Goal: Task Accomplishment & Management: Use online tool/utility

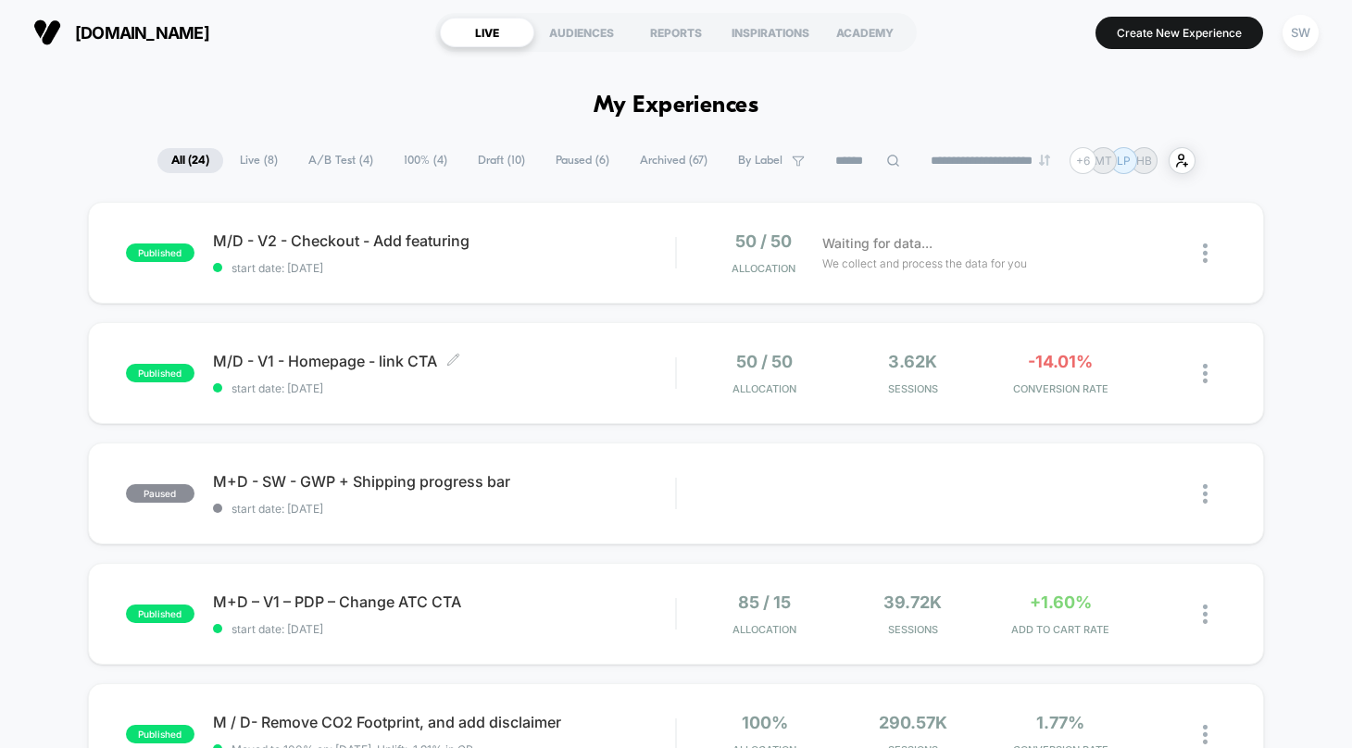
click at [569, 357] on span "M/D - V1 - Homepage - link CTA Click to edit experience details" at bounding box center [444, 361] width 462 height 19
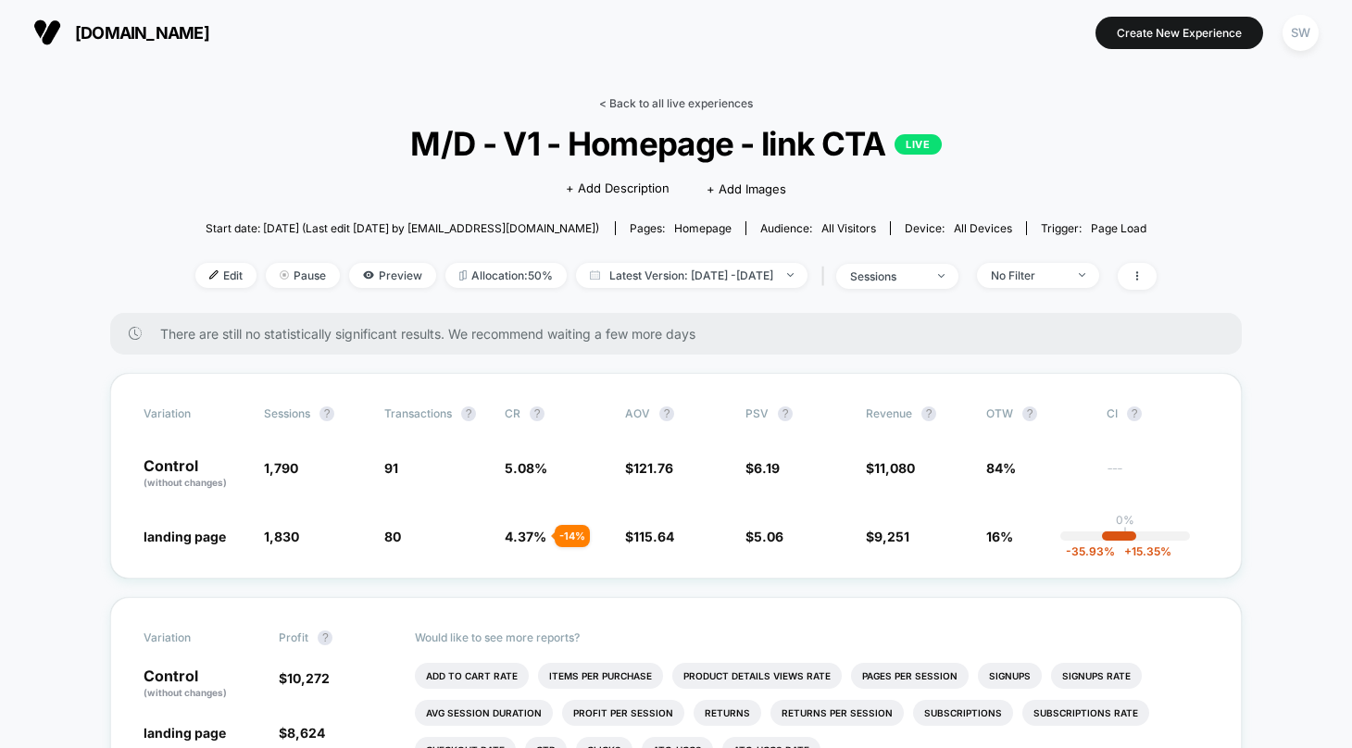
click at [674, 97] on link "< Back to all live experiences" at bounding box center [676, 103] width 154 height 14
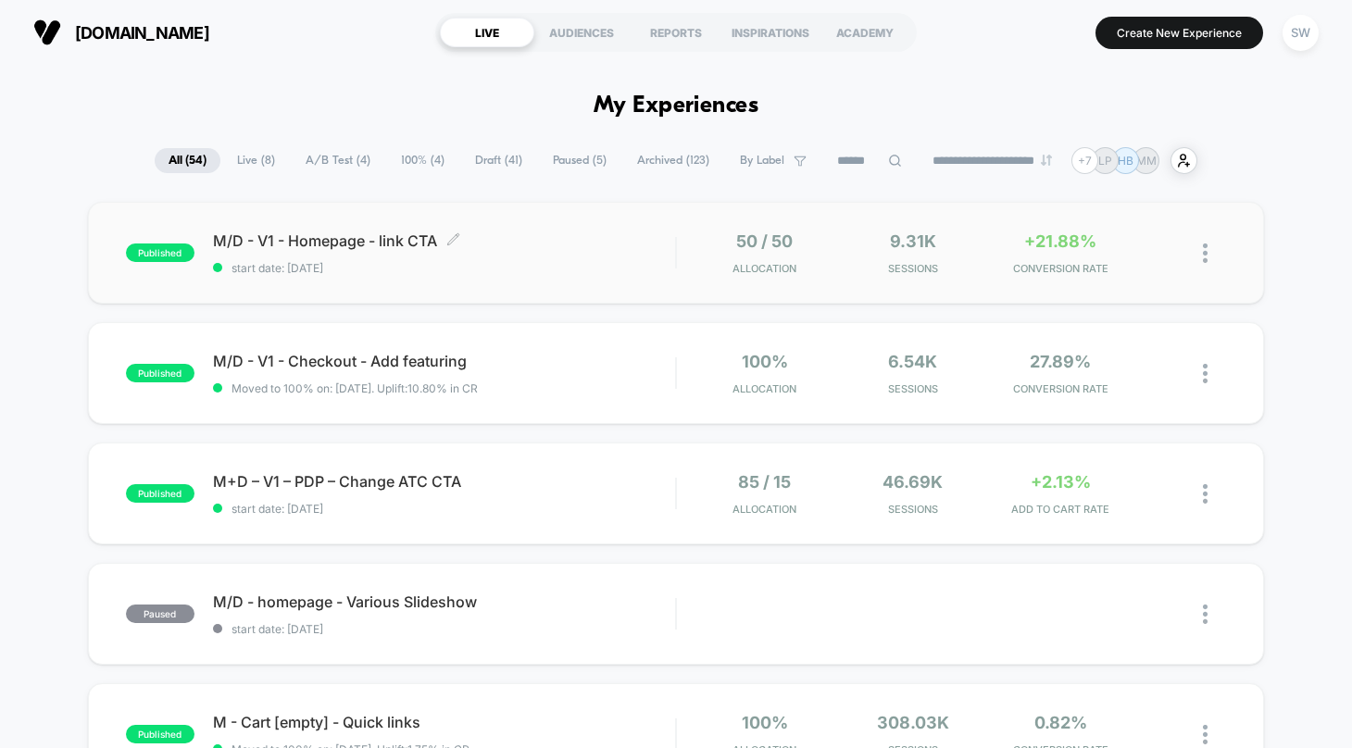
click at [608, 271] on span "start date: [DATE]" at bounding box center [444, 268] width 462 height 14
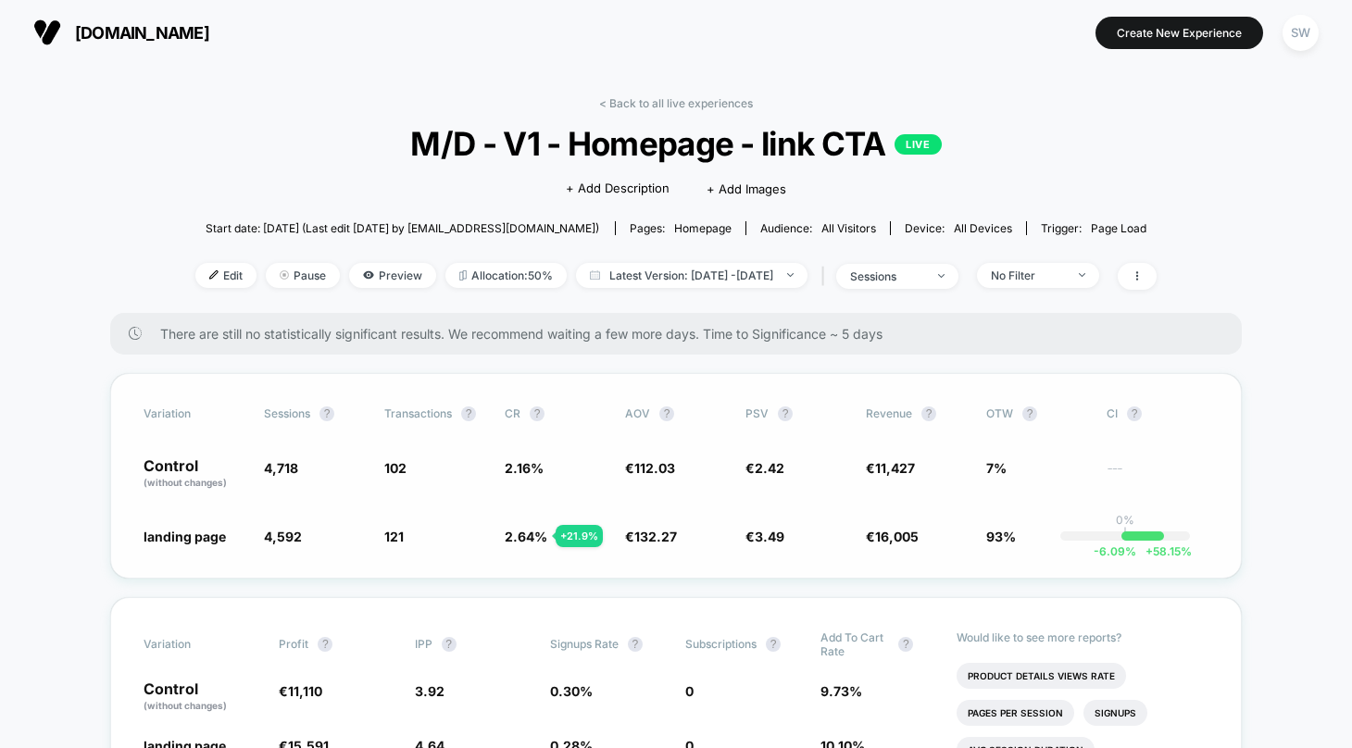
drag, startPoint x: 628, startPoint y: 528, endPoint x: 791, endPoint y: 509, distance: 164.0
click at [791, 509] on div "Variation Sessions ? Transactions ? CR ? AOV ? PSV ? Revenue ? OTW ? CI ? Contr…" at bounding box center [676, 476] width 1132 height 206
click at [622, 107] on link "< Back to all live experiences" at bounding box center [676, 103] width 154 height 14
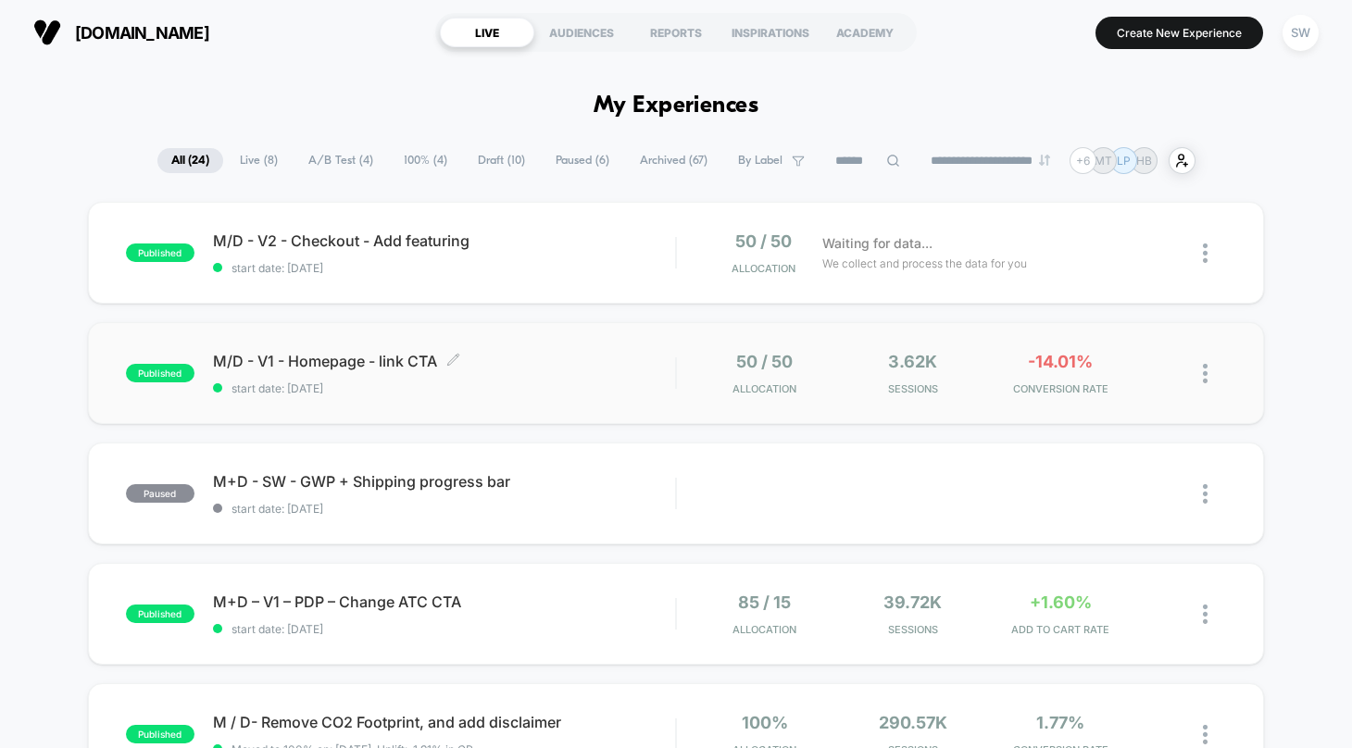
click at [651, 376] on div "M/D - V1 - Homepage - link CTA Click to edit experience details Click to edit e…" at bounding box center [444, 374] width 462 height 44
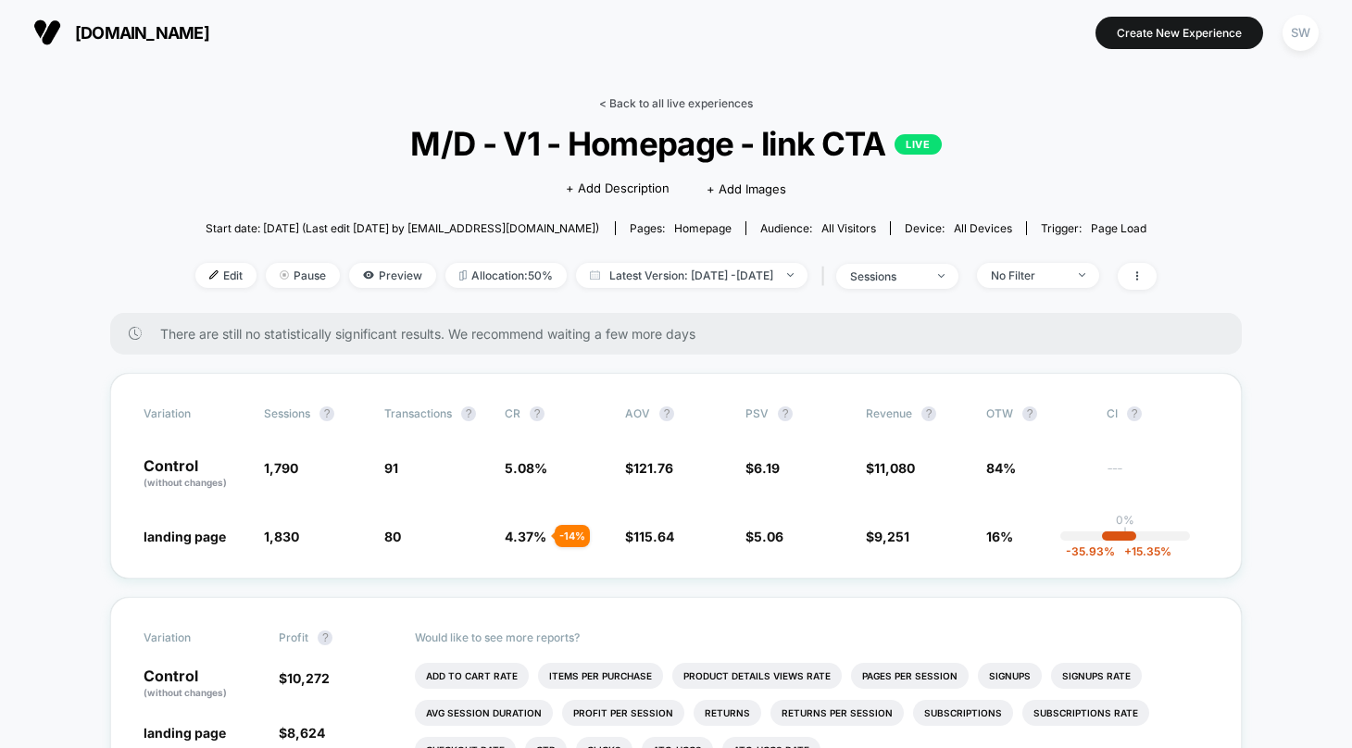
click at [683, 104] on link "< Back to all live experiences" at bounding box center [676, 103] width 154 height 14
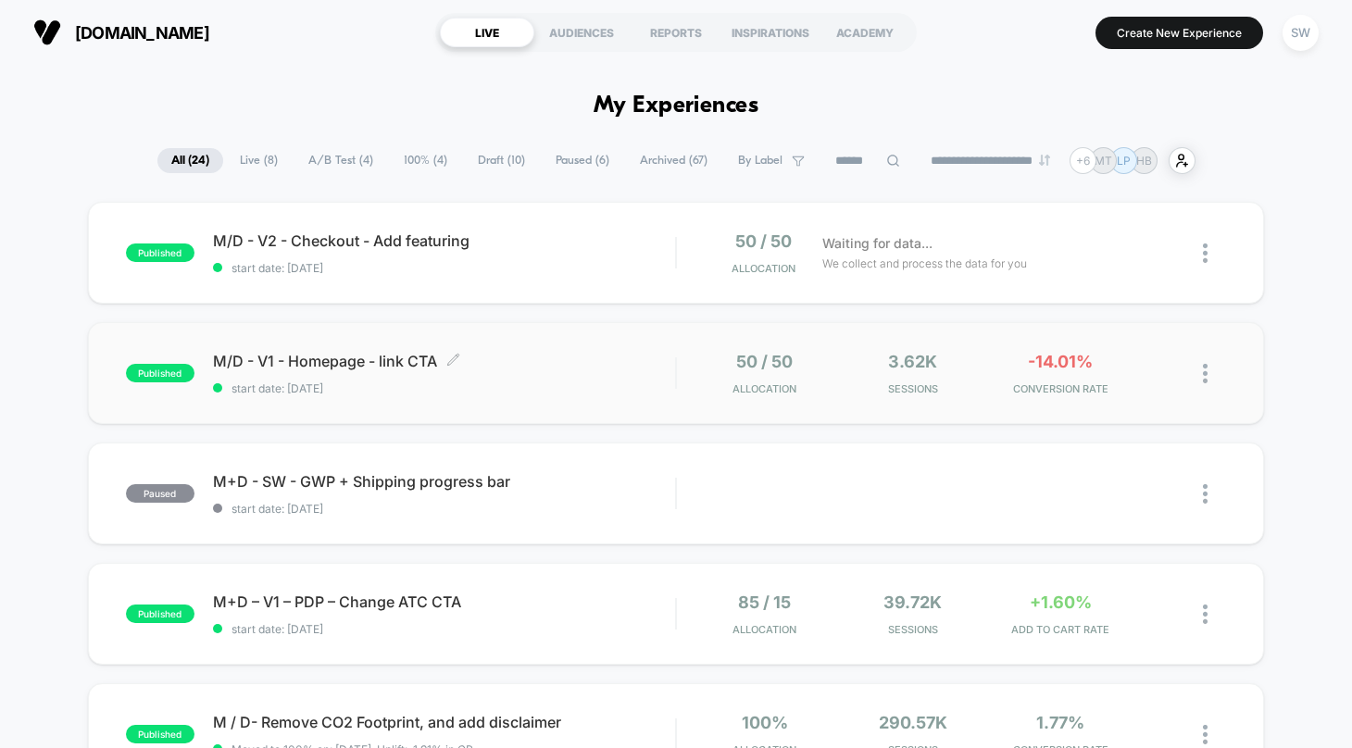
click at [542, 393] on span "start date: [DATE]" at bounding box center [444, 389] width 462 height 14
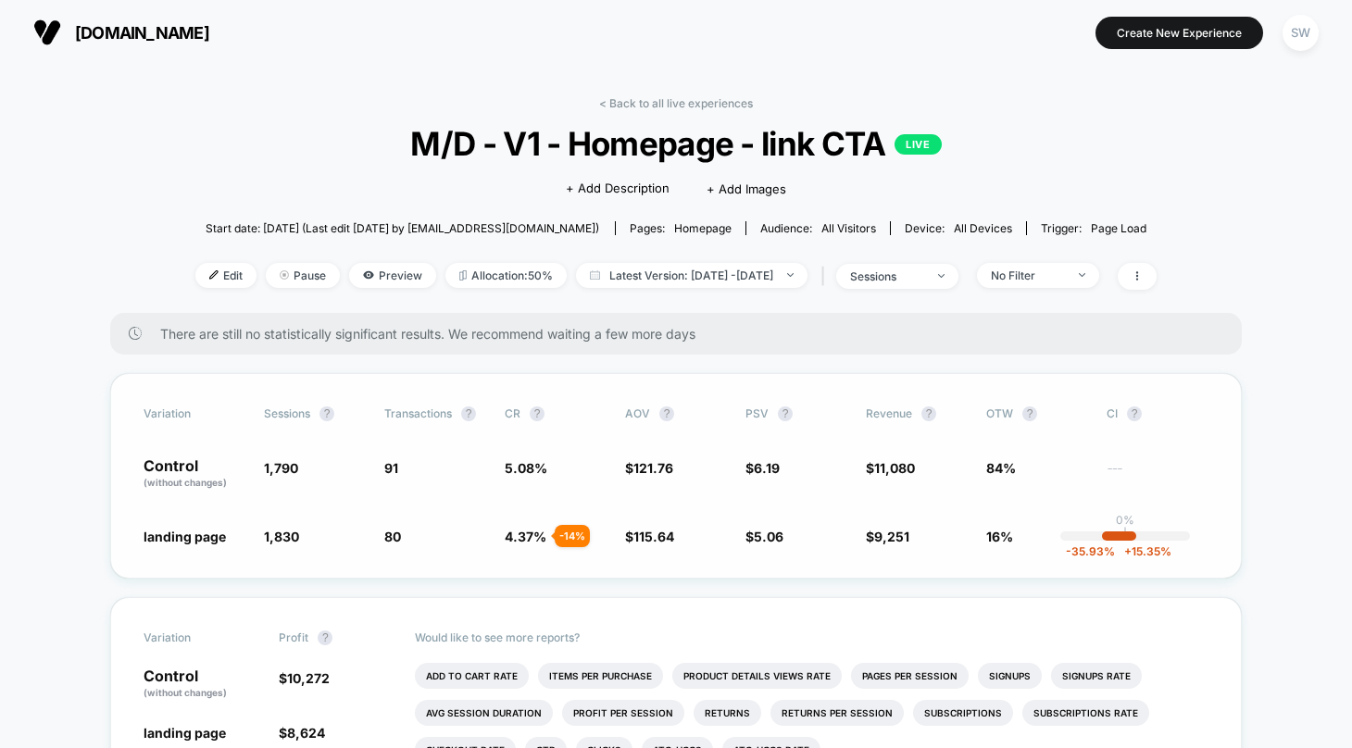
drag, startPoint x: 512, startPoint y: 461, endPoint x: 737, endPoint y: 446, distance: 225.5
click at [737, 446] on div "Variation Sessions ? Transactions ? CR ? AOV ? PSV ? Revenue ? OTW ? CI ? Contr…" at bounding box center [676, 476] width 1132 height 206
click at [681, 104] on link "< Back to all live experiences" at bounding box center [676, 103] width 154 height 14
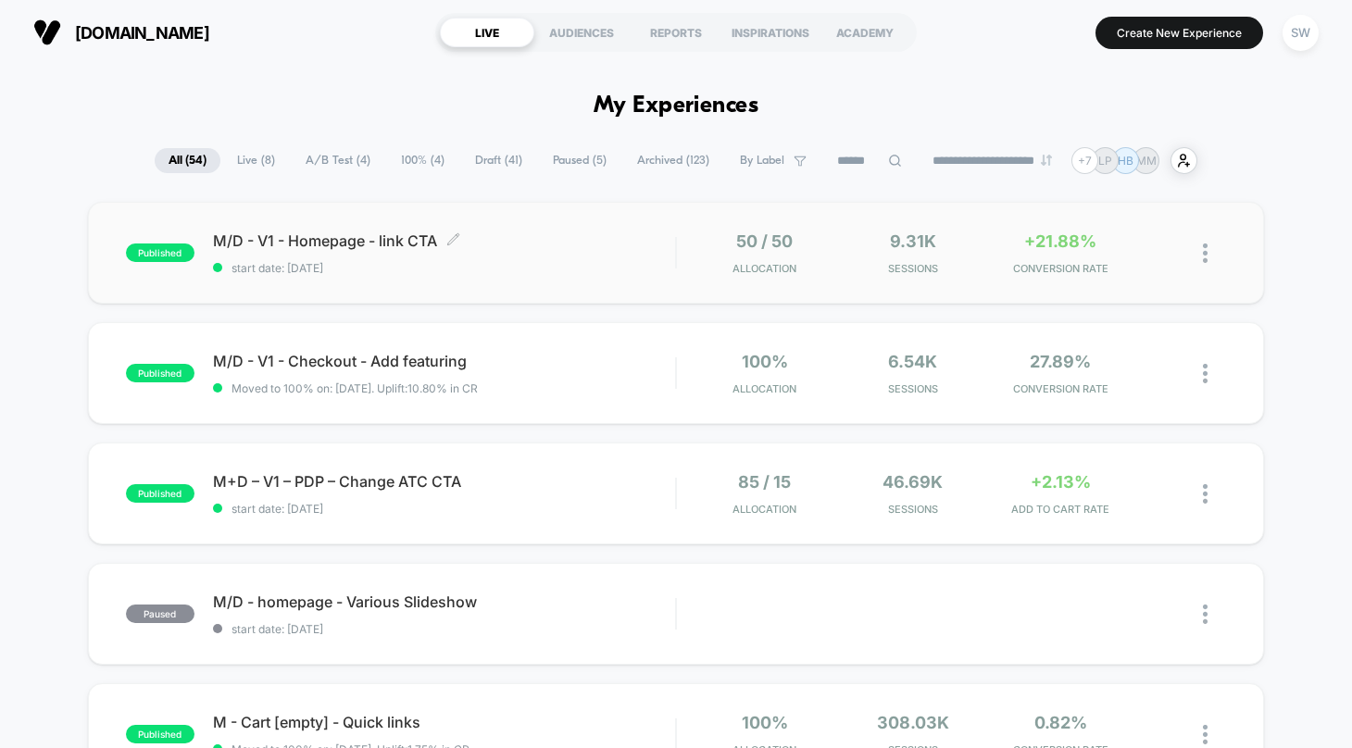
click at [646, 251] on div "M/D - V1 - Homepage - link CTA Click to edit experience details Click to edit e…" at bounding box center [444, 254] width 462 height 44
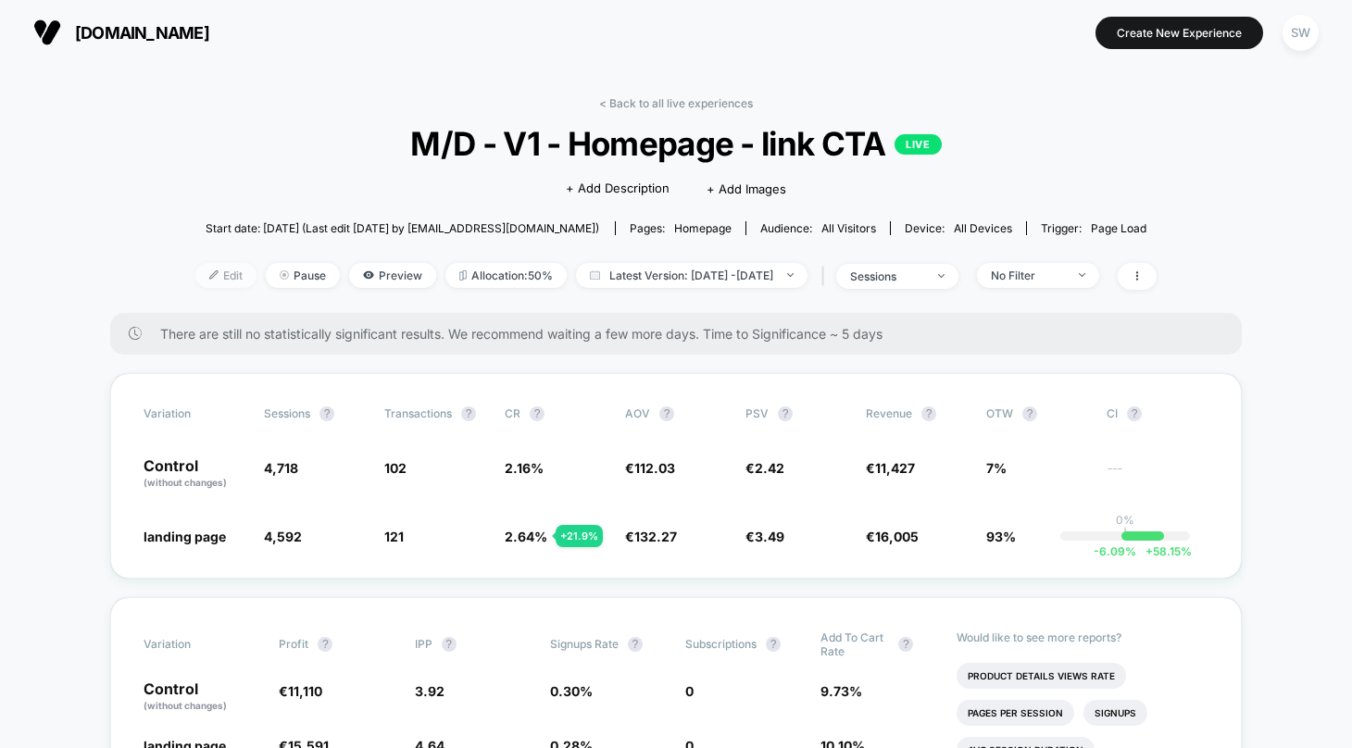
click at [195, 266] on span "Edit" at bounding box center [225, 275] width 61 height 25
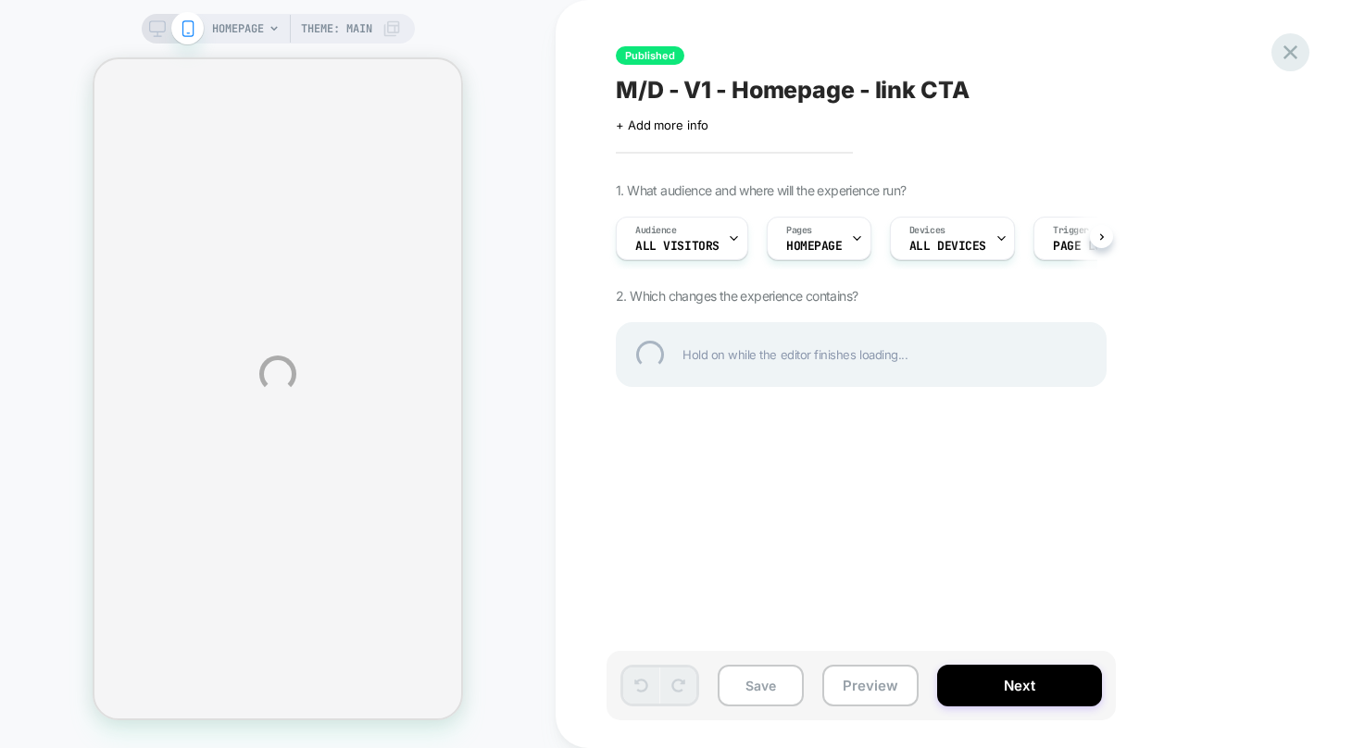
click at [1297, 49] on div at bounding box center [1291, 52] width 38 height 38
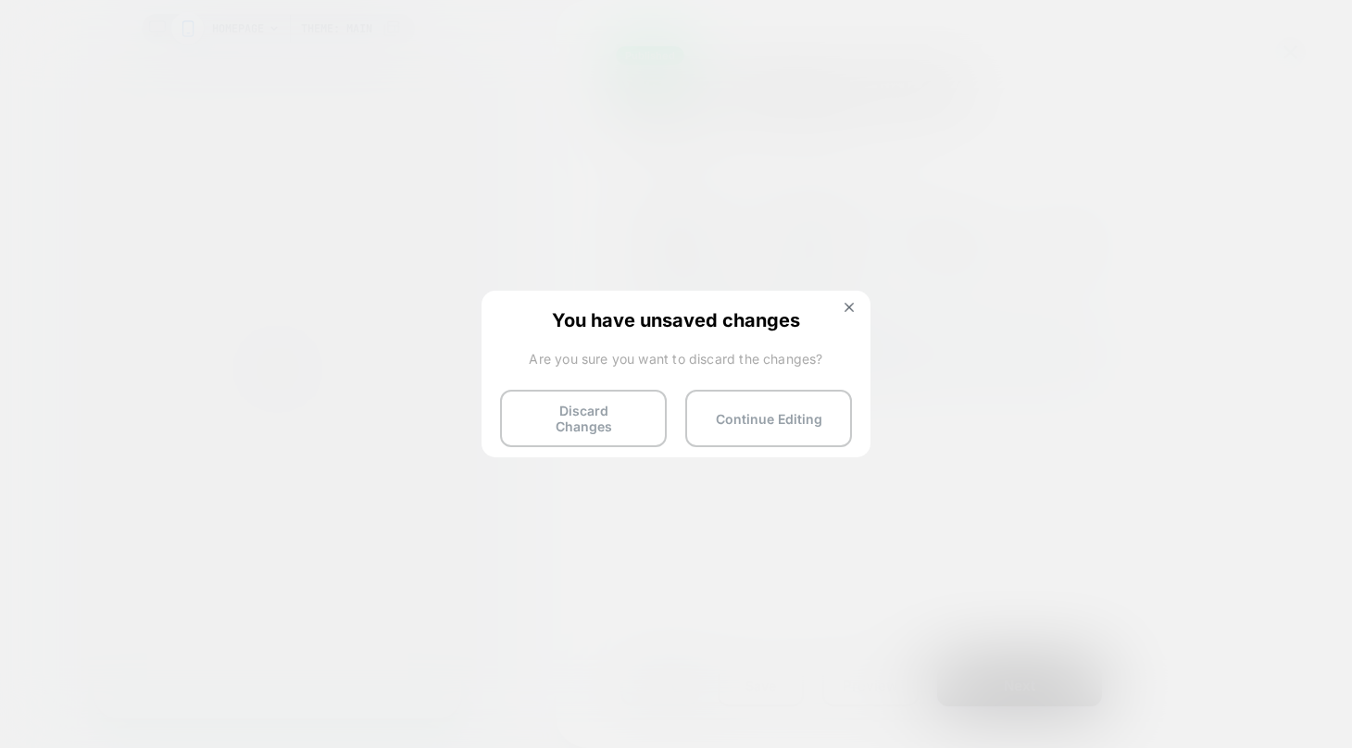
click at [614, 395] on button "Discard Changes" at bounding box center [583, 418] width 167 height 57
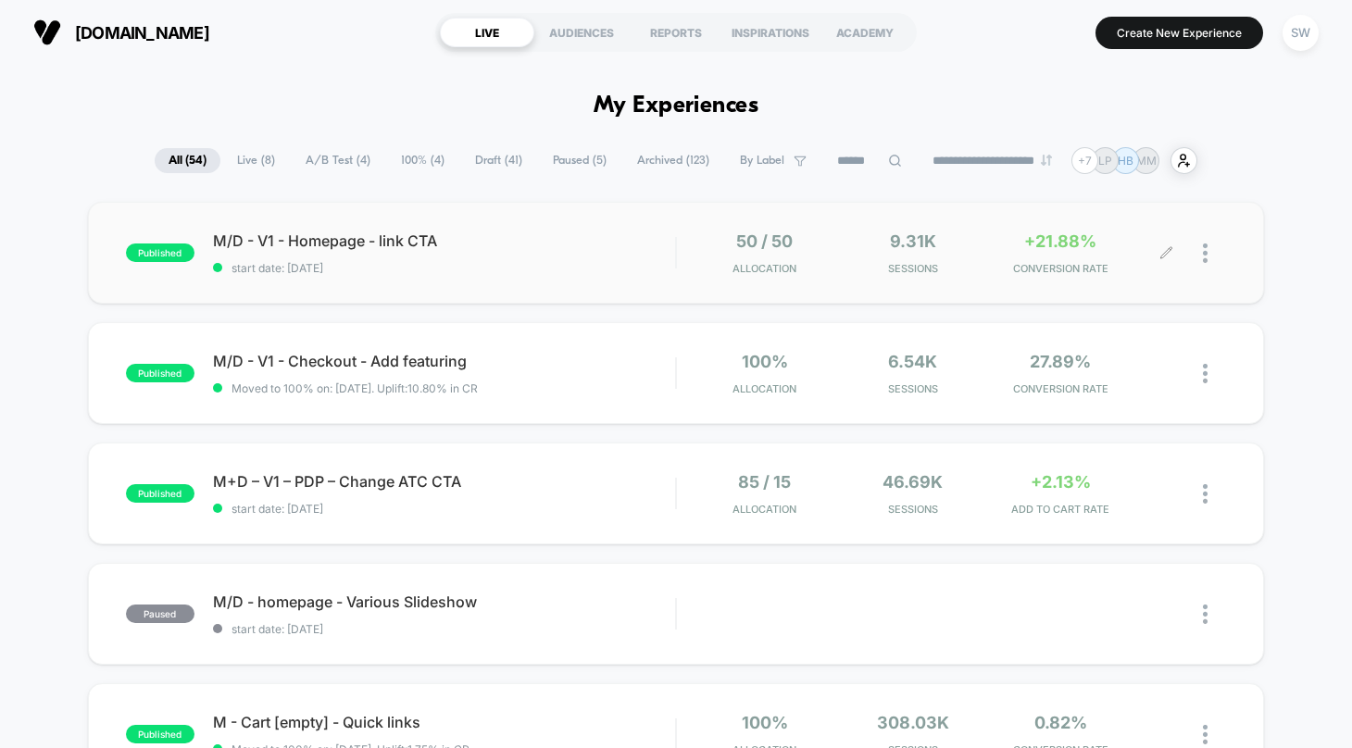
click at [1214, 255] on div at bounding box center [1214, 254] width 23 height 44
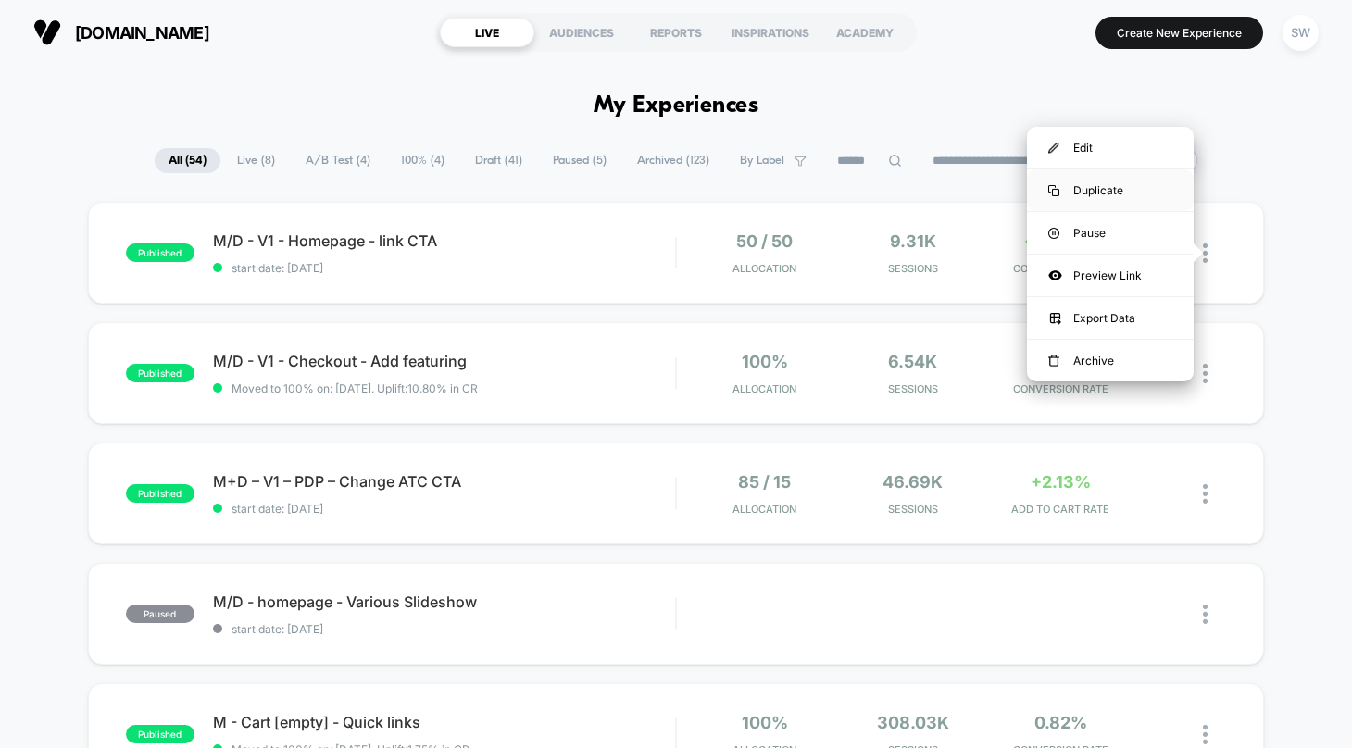
click at [1089, 189] on div "Duplicate" at bounding box center [1110, 190] width 167 height 42
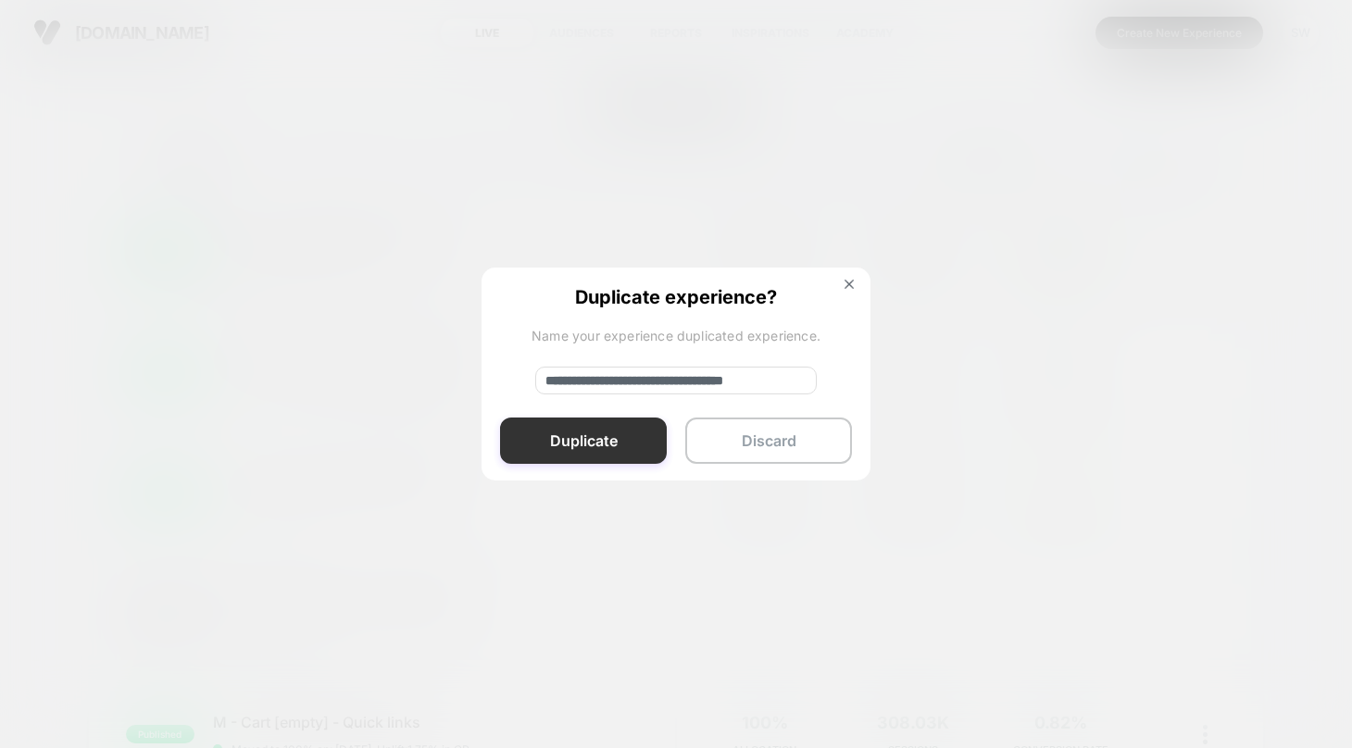
click at [573, 436] on button "Duplicate" at bounding box center [583, 441] width 167 height 46
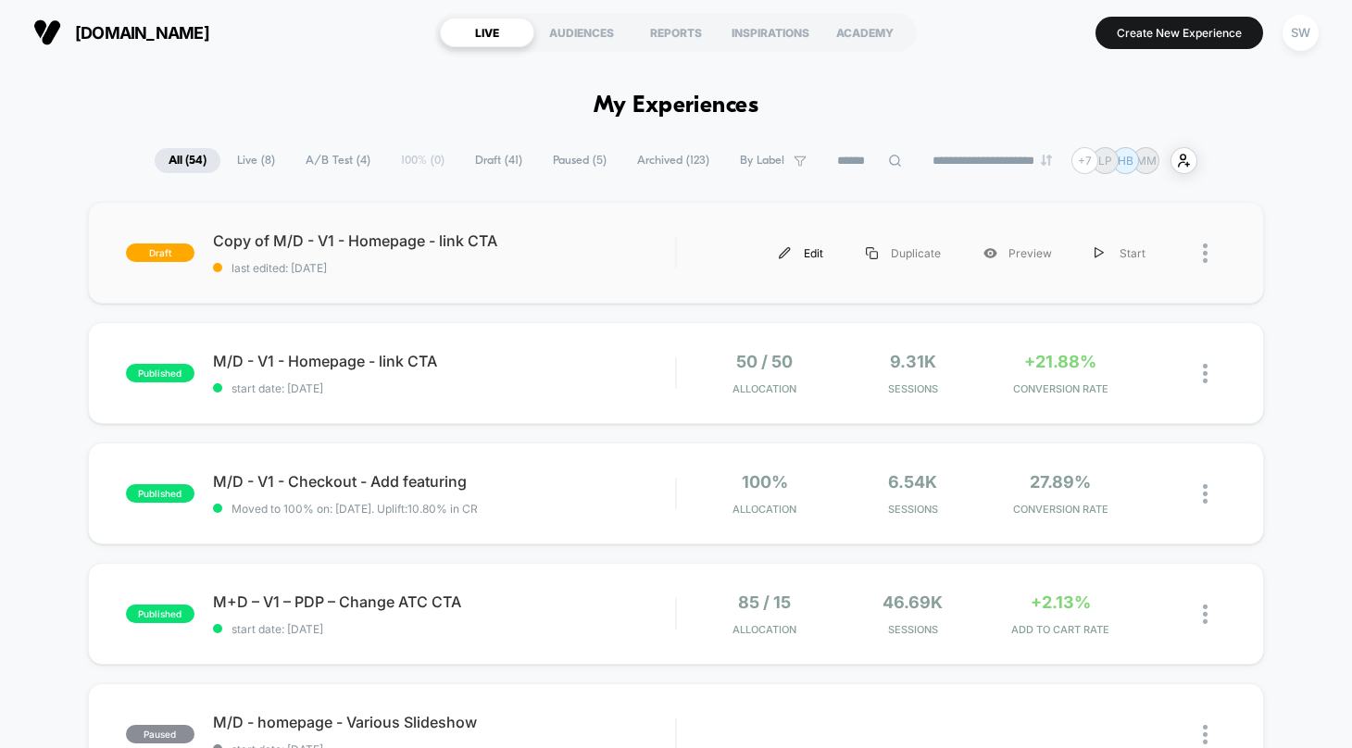
click at [804, 248] on div "Edit" at bounding box center [801, 253] width 87 height 42
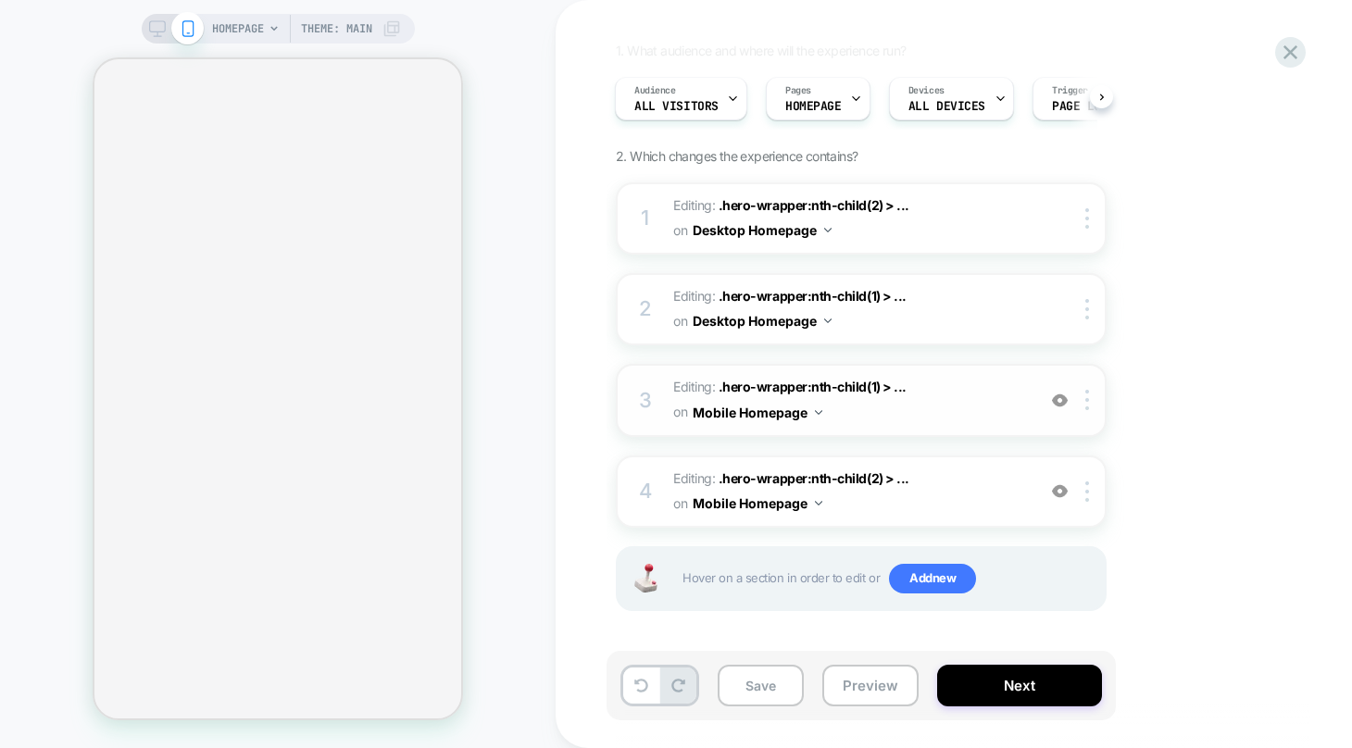
scroll to position [141, 0]
click at [153, 31] on icon at bounding box center [157, 28] width 17 height 17
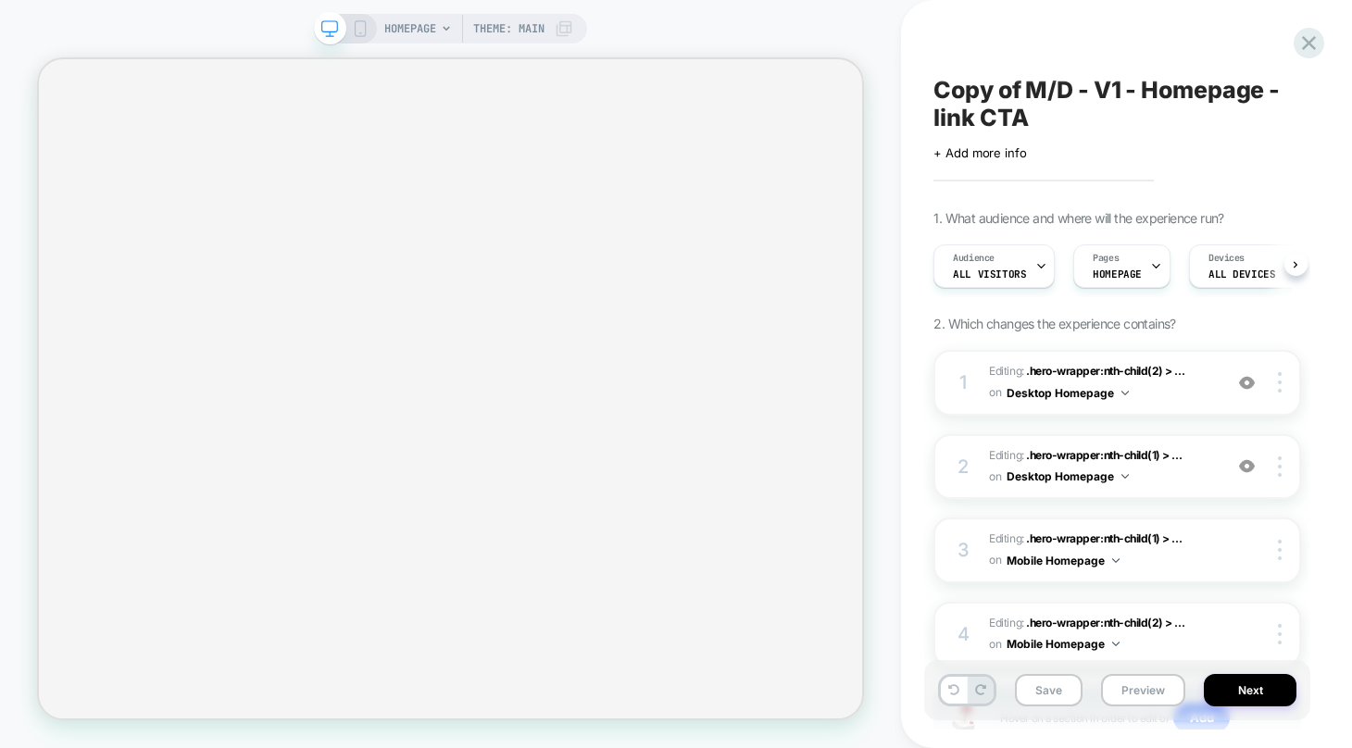
click at [908, 318] on div "Copy of M/D - V1 - Homepage - link CTA Click to edit experience details + Add m…" at bounding box center [1126, 374] width 451 height 748
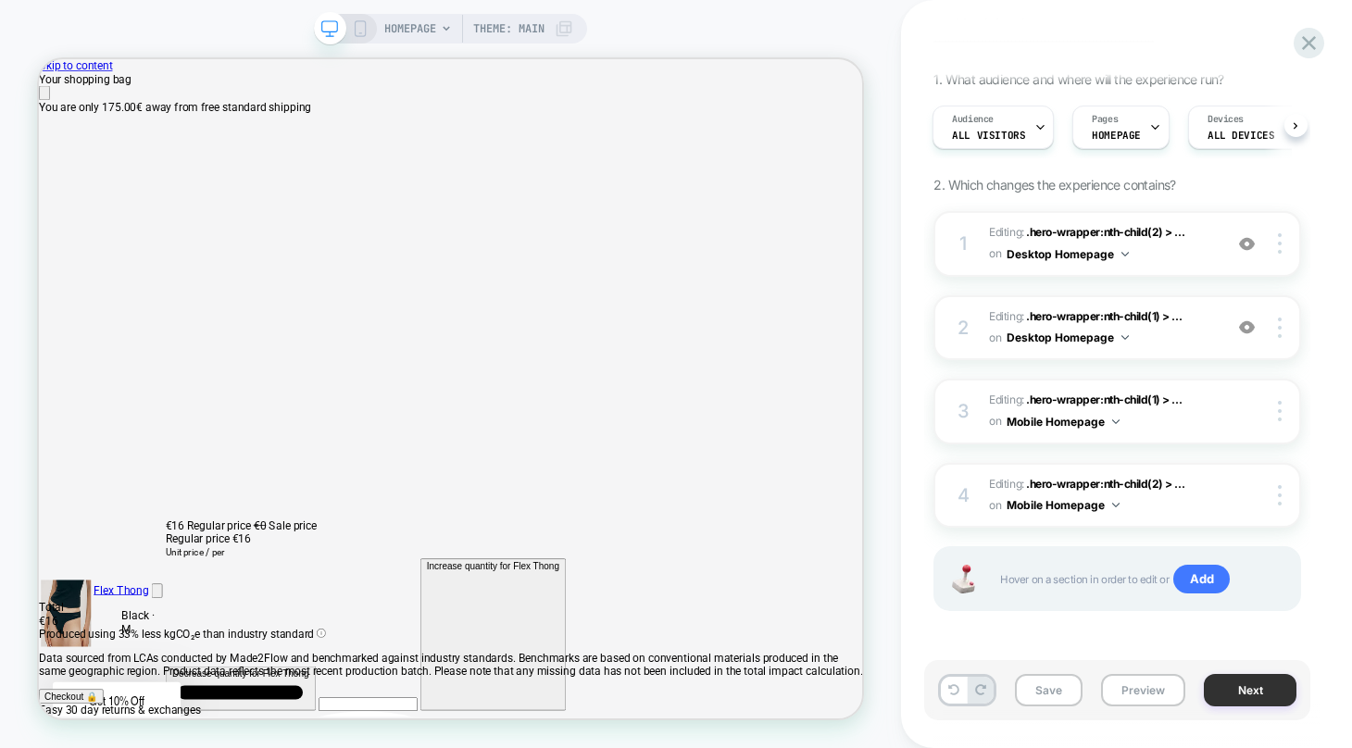
click at [1236, 686] on button "Next" at bounding box center [1250, 690] width 93 height 32
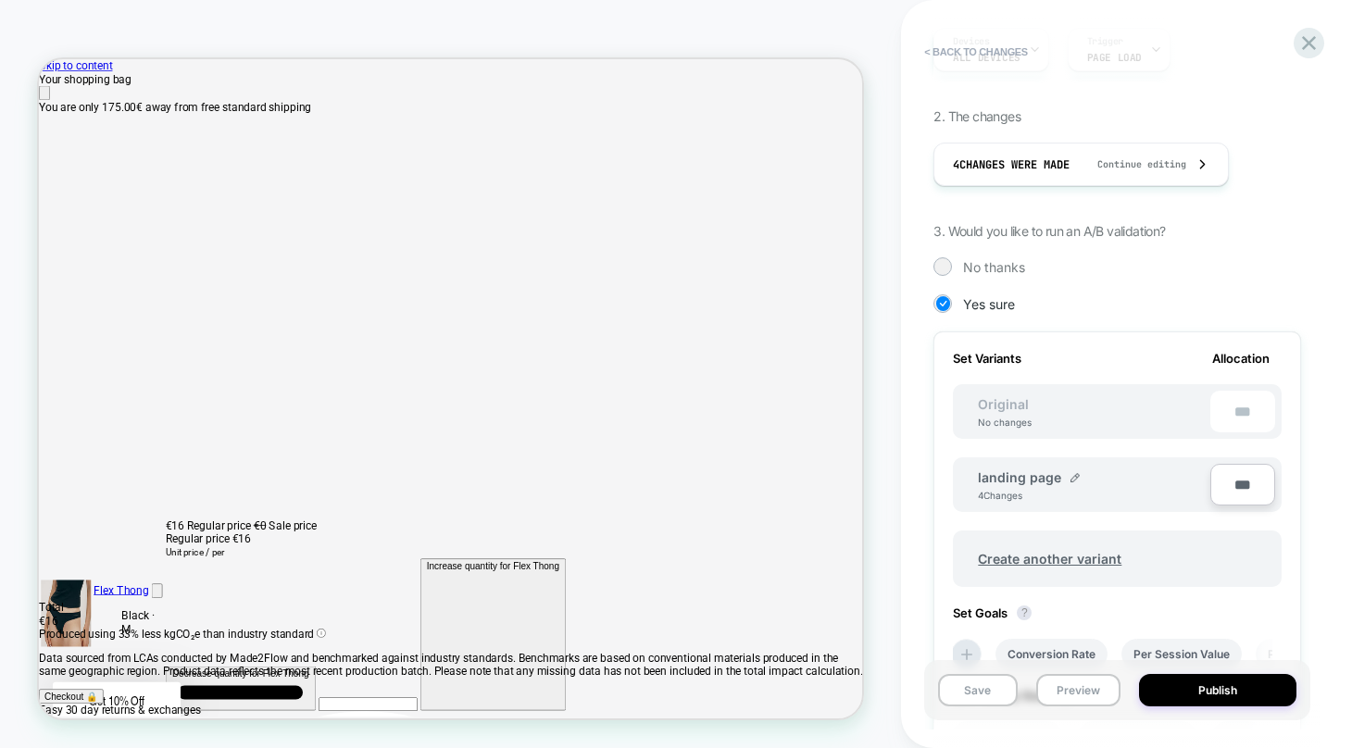
scroll to position [307, 0]
click at [1052, 560] on span "Create another variant" at bounding box center [1049, 558] width 181 height 44
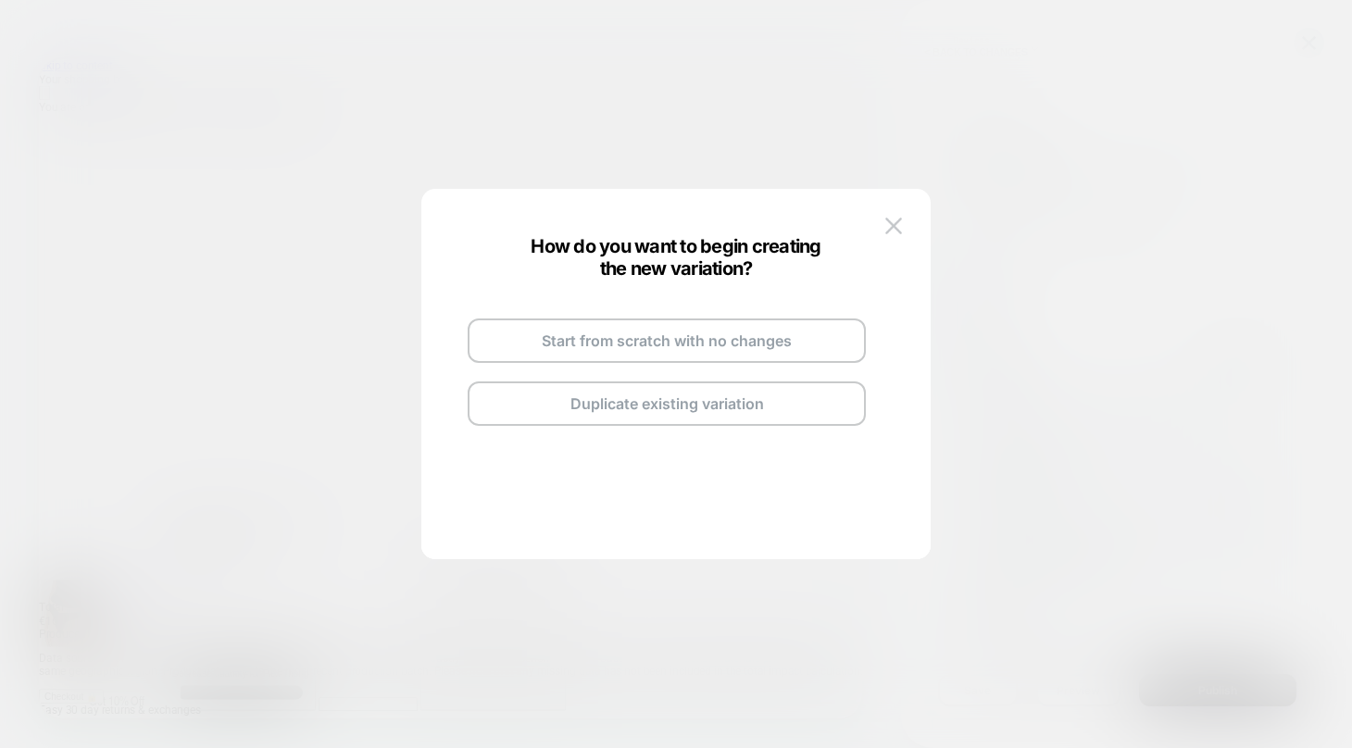
click at [641, 344] on button "Start from scratch with no changes" at bounding box center [667, 341] width 398 height 44
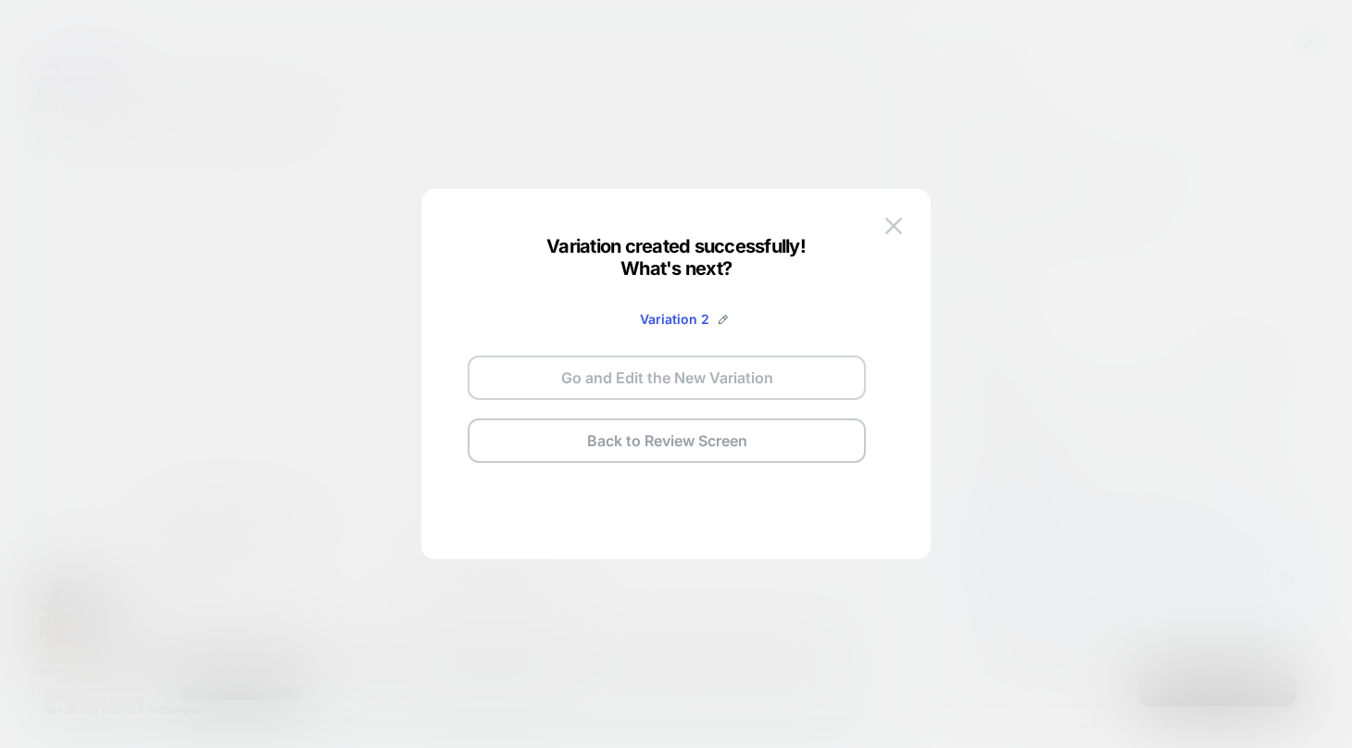
click at [642, 368] on button "Go and Edit the New Variation" at bounding box center [667, 378] width 398 height 44
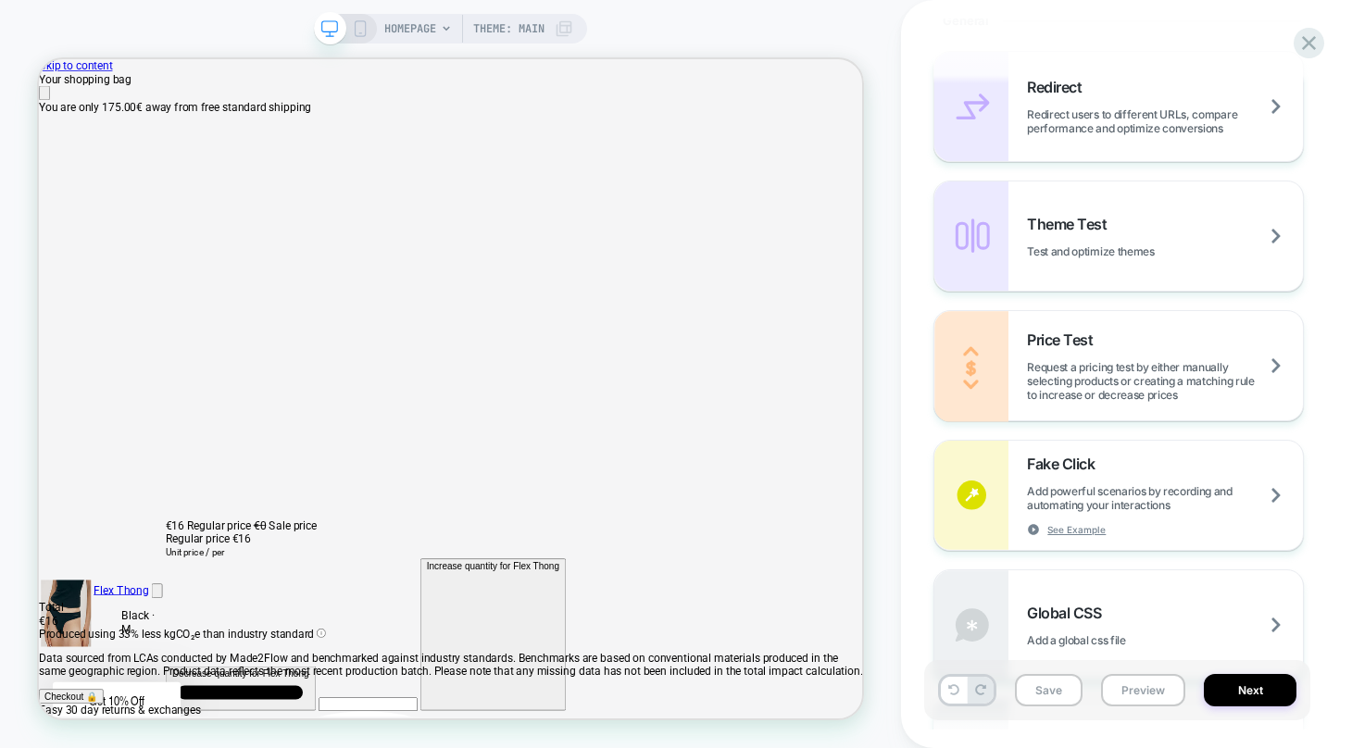
scroll to position [0, 0]
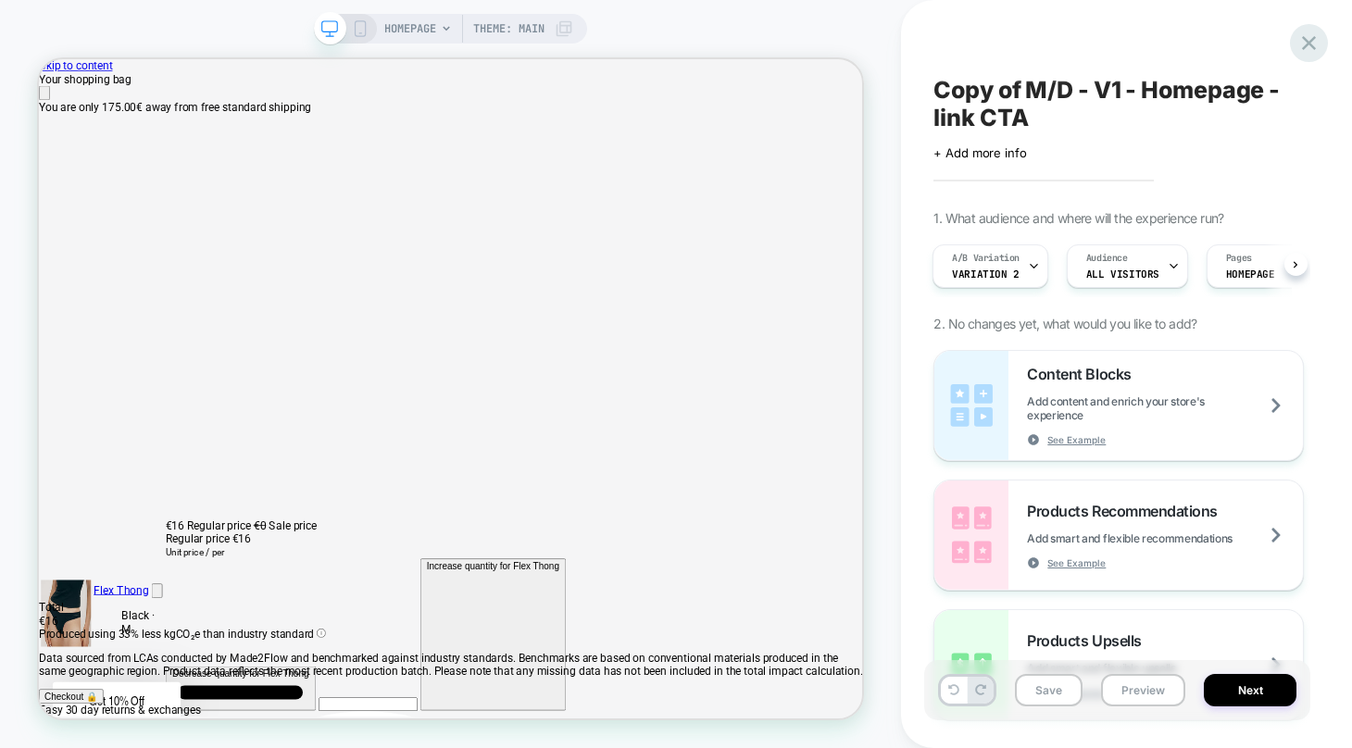
click at [1304, 32] on icon at bounding box center [1309, 43] width 25 height 25
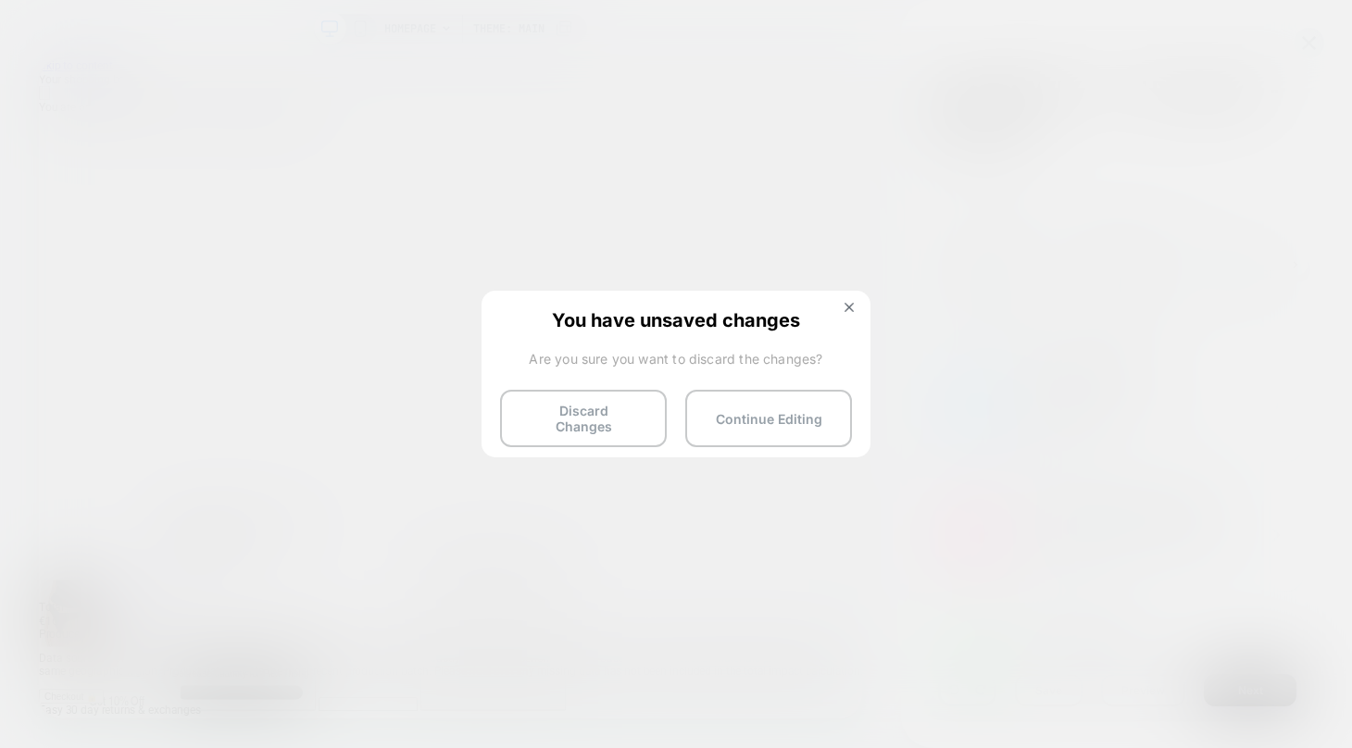
click at [610, 415] on button "Discard Changes" at bounding box center [583, 418] width 167 height 57
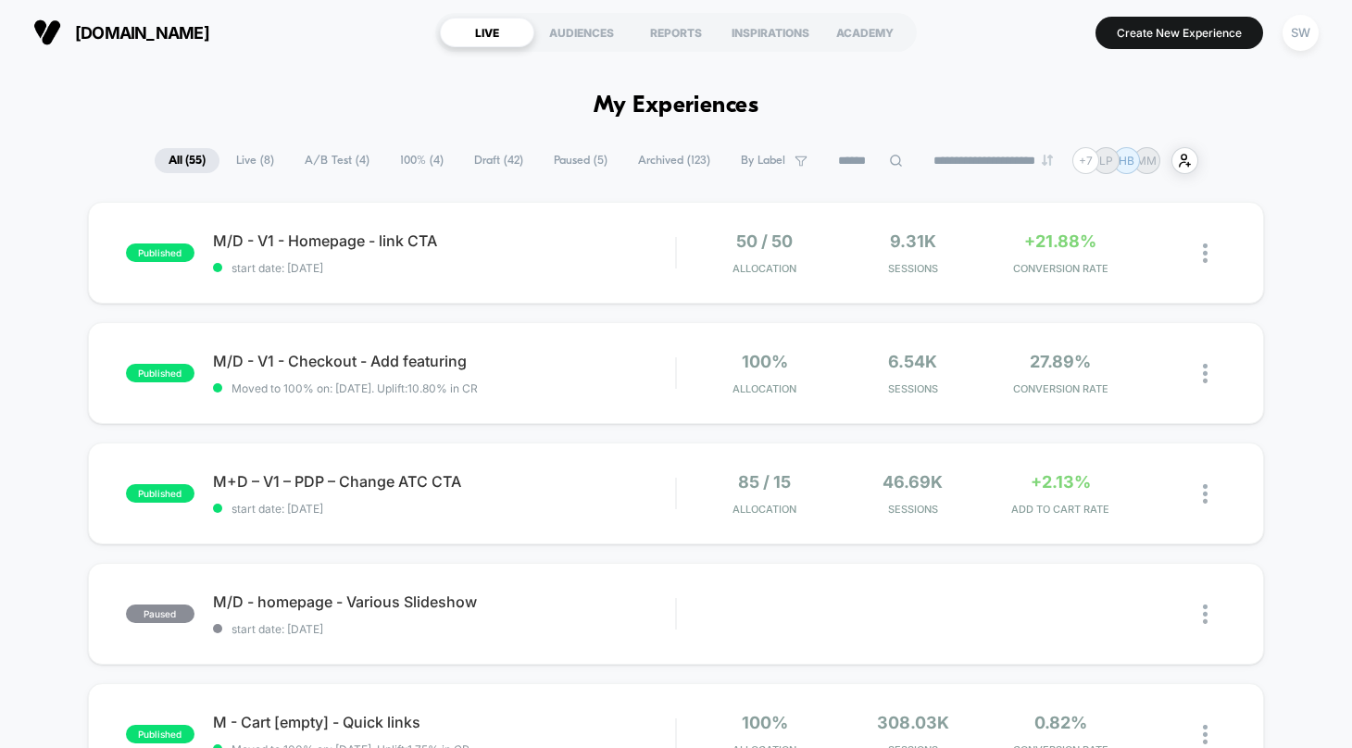
click at [472, 156] on span "Draft ( 42 )" at bounding box center [498, 160] width 77 height 25
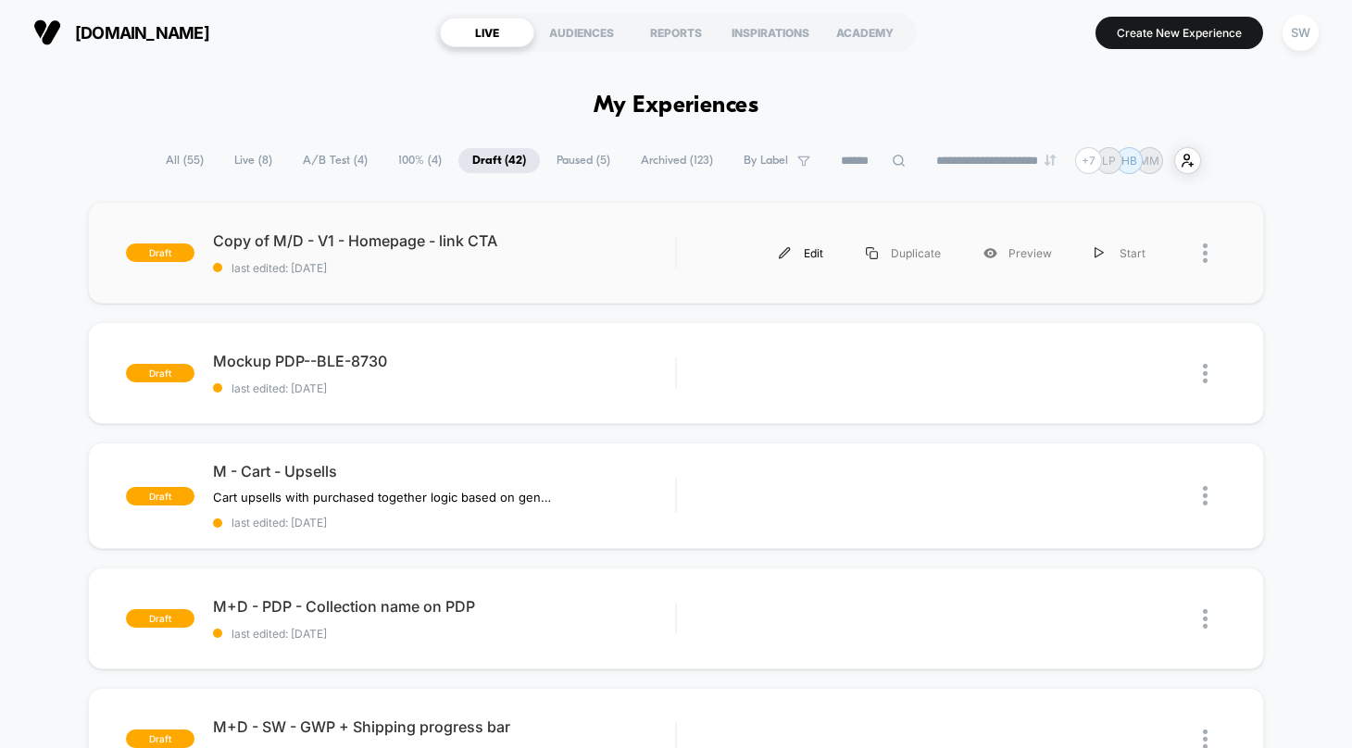
click at [792, 257] on div "Edit" at bounding box center [801, 253] width 87 height 42
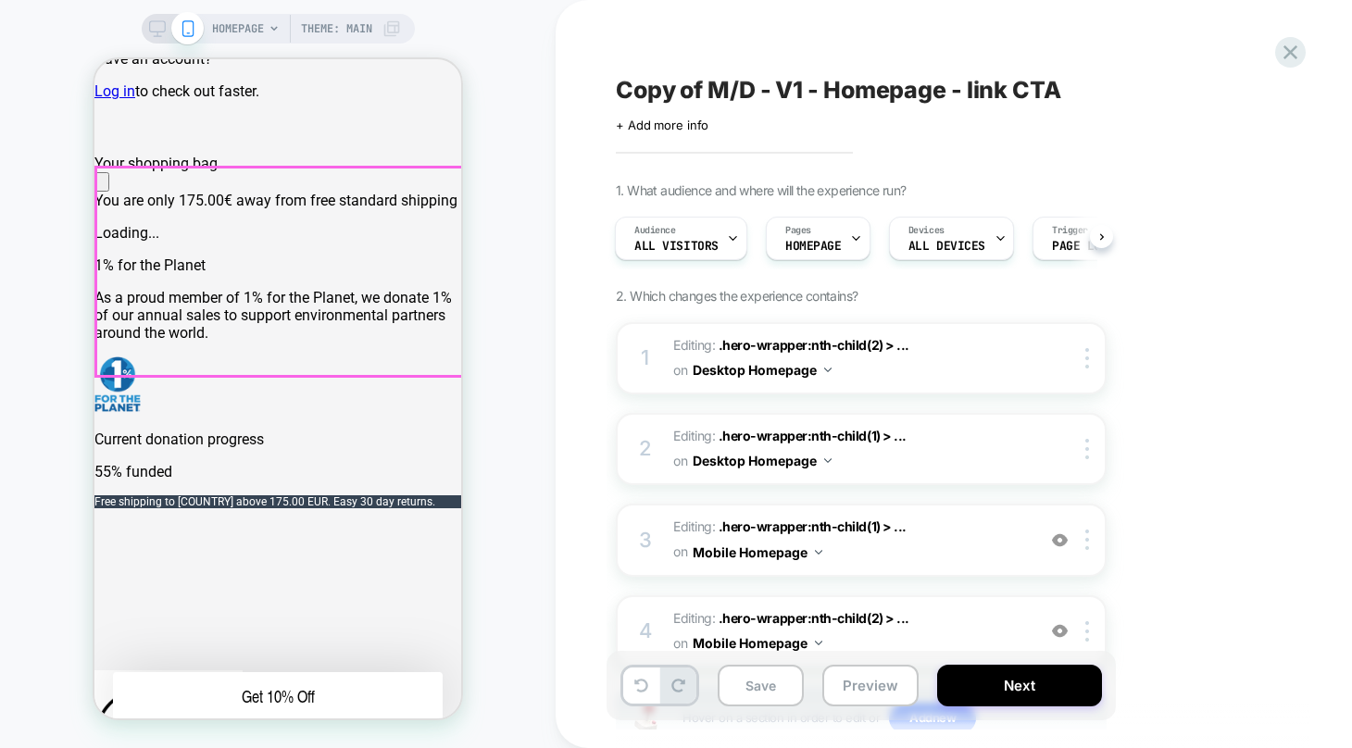
scroll to position [882, 0]
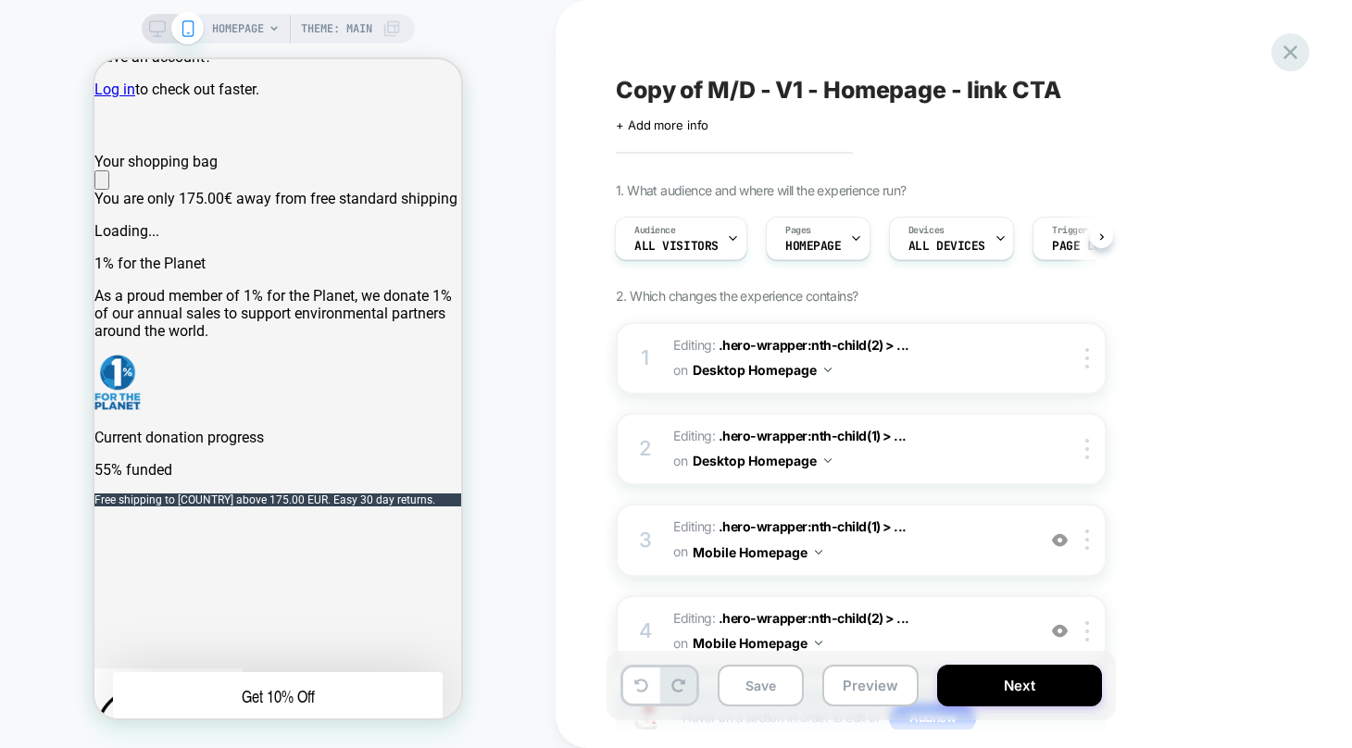
click at [1283, 44] on icon at bounding box center [1290, 52] width 25 height 25
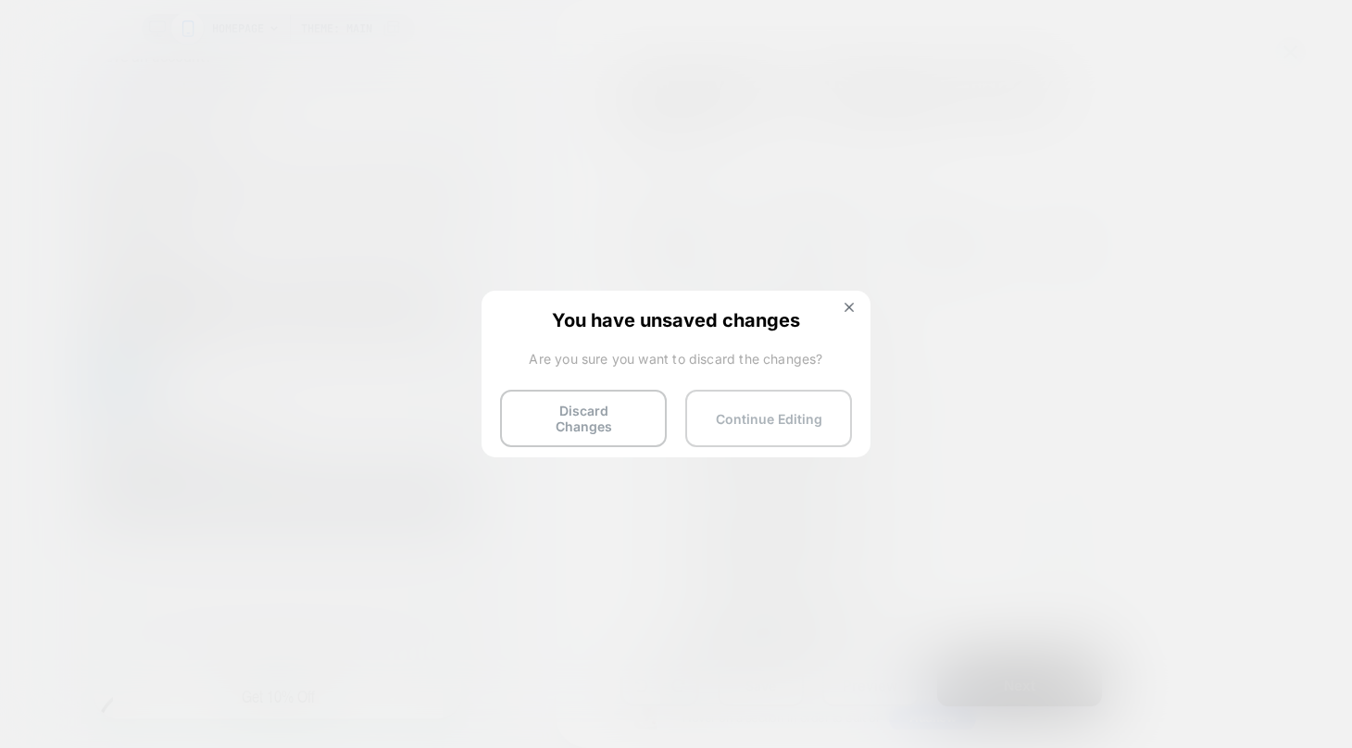
click at [840, 404] on button "Continue Editing" at bounding box center [768, 418] width 167 height 57
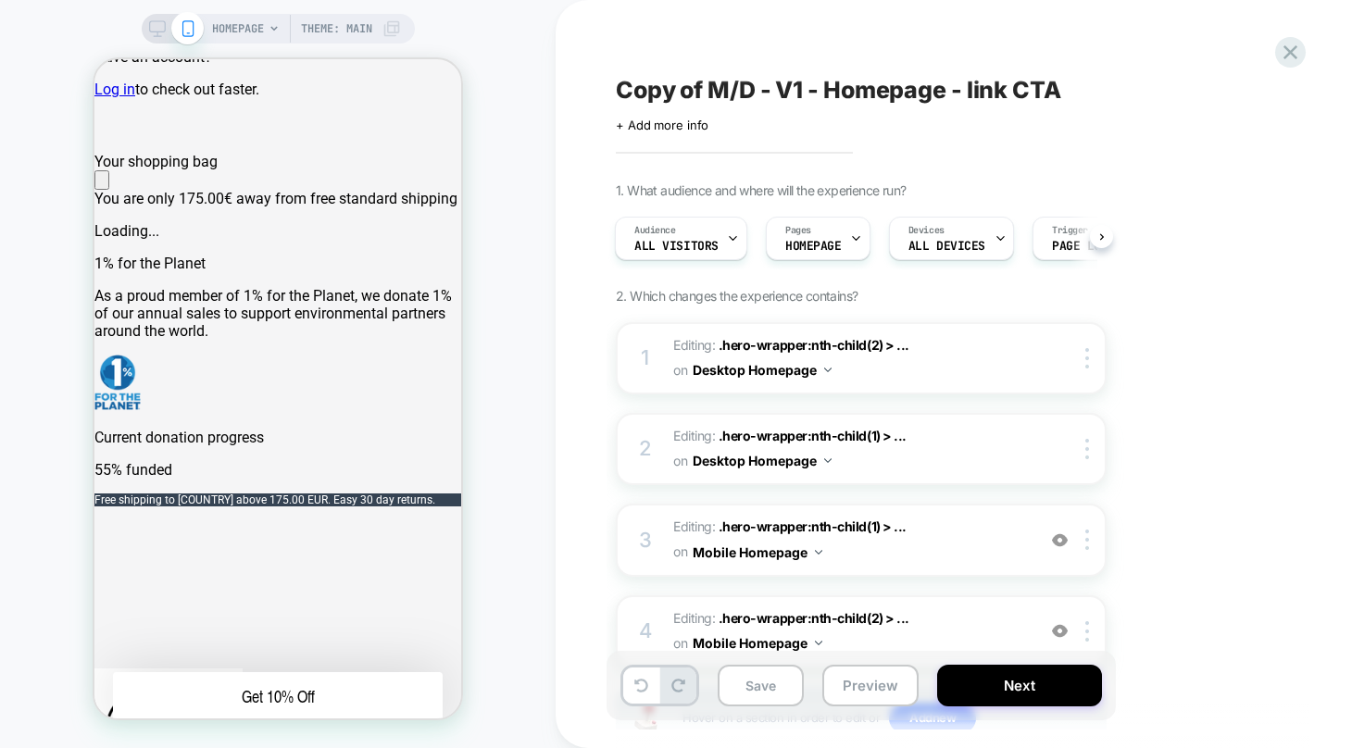
click at [150, 26] on icon at bounding box center [157, 28] width 17 height 17
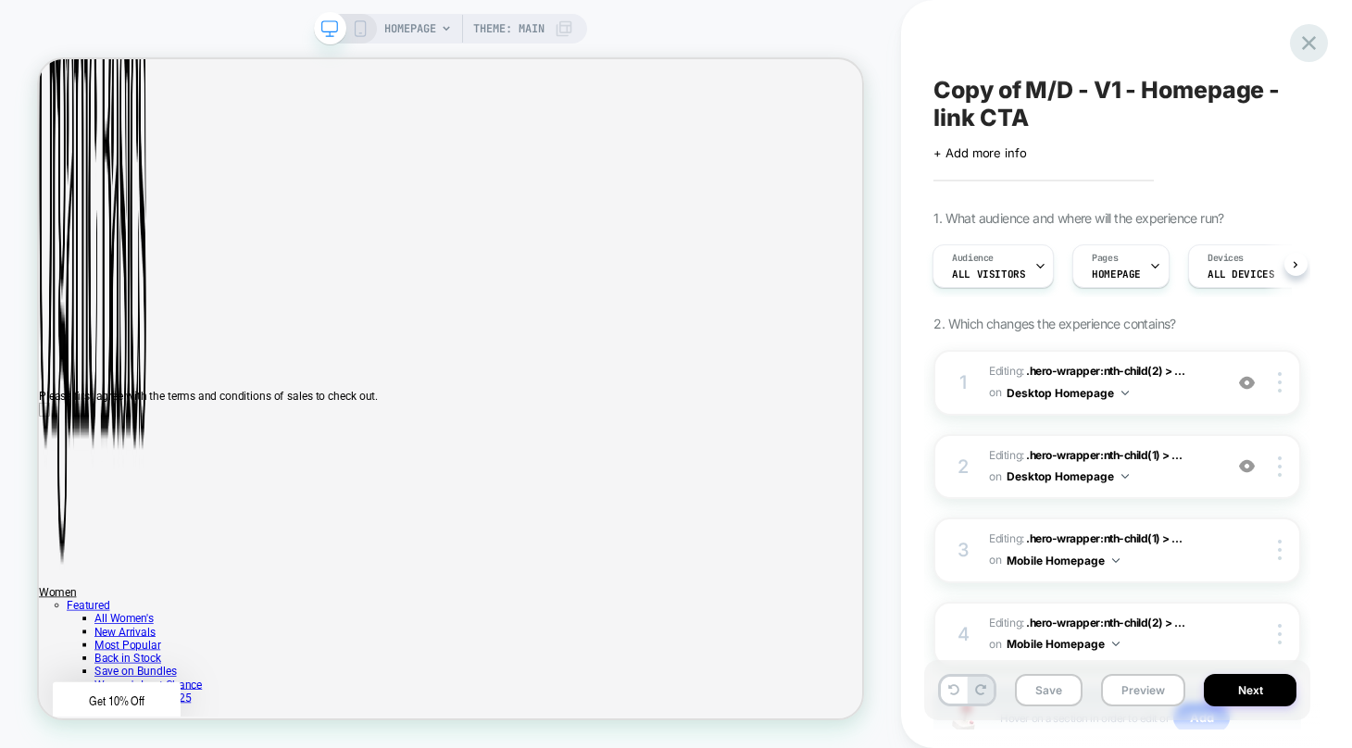
click at [1306, 36] on icon at bounding box center [1309, 43] width 25 height 25
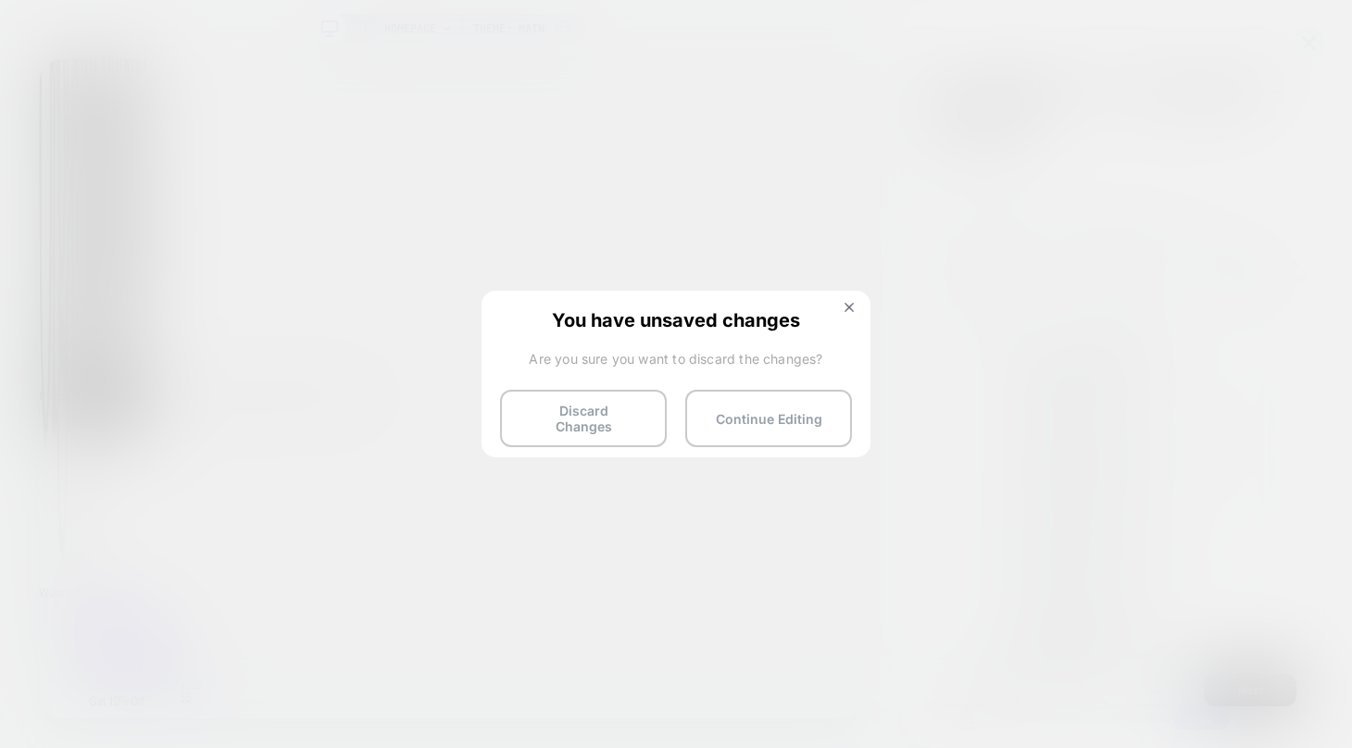
click at [612, 409] on button "Discard Changes" at bounding box center [583, 418] width 167 height 57
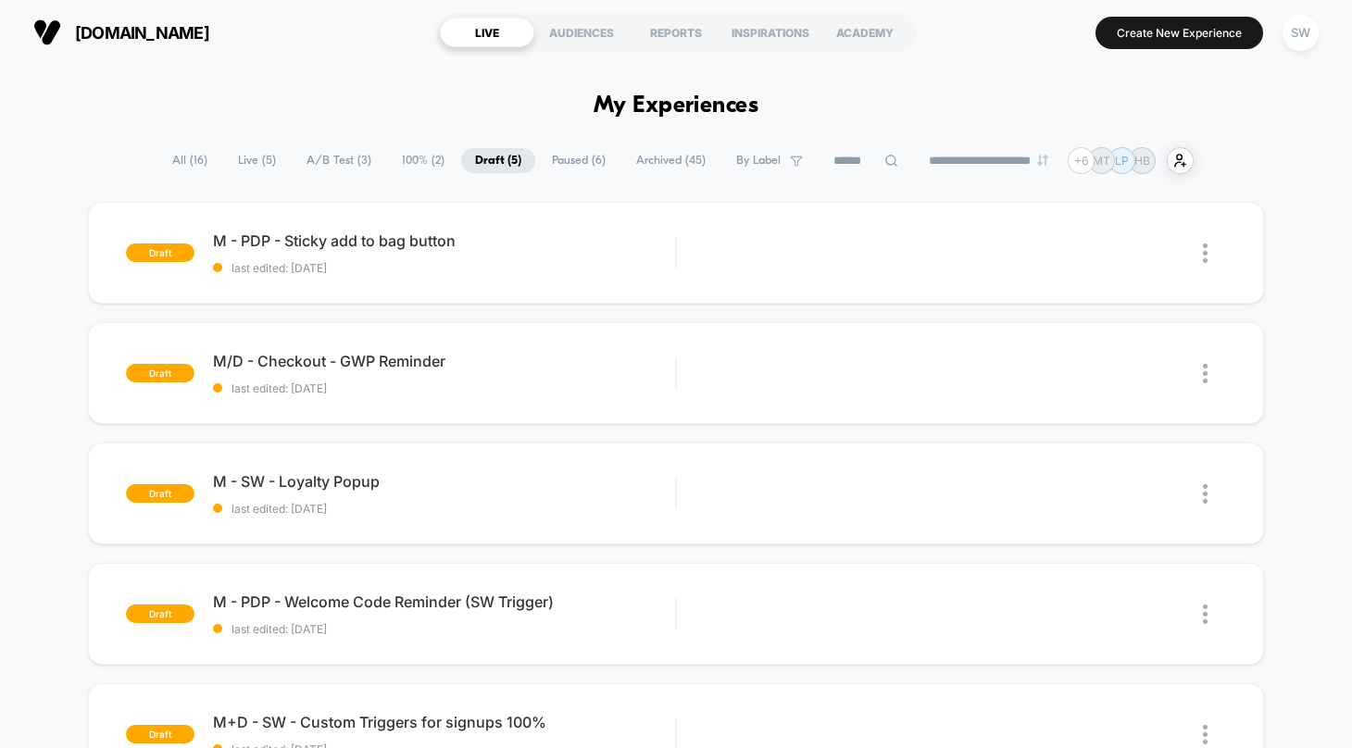
click at [312, 160] on span "A/B Test ( 3 )" at bounding box center [339, 160] width 93 height 25
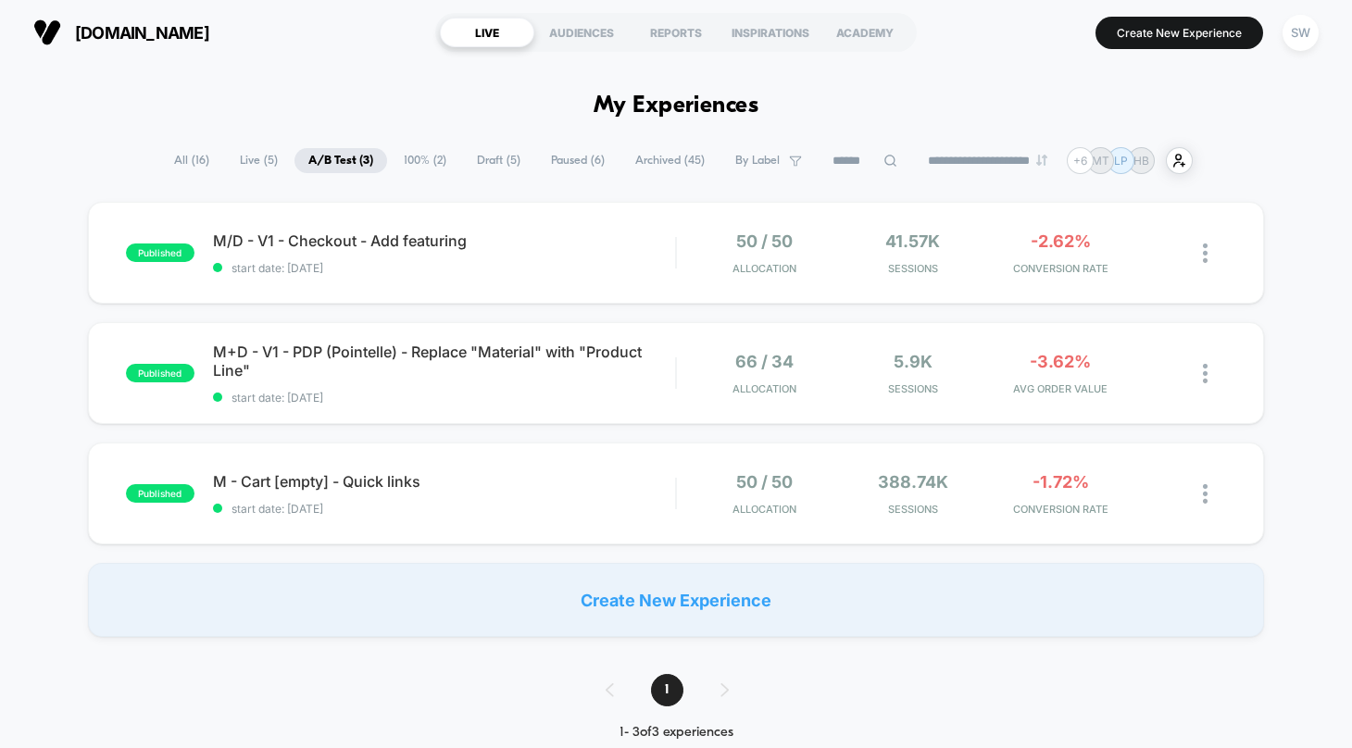
click at [416, 164] on span "100% ( 2 )" at bounding box center [425, 160] width 70 height 25
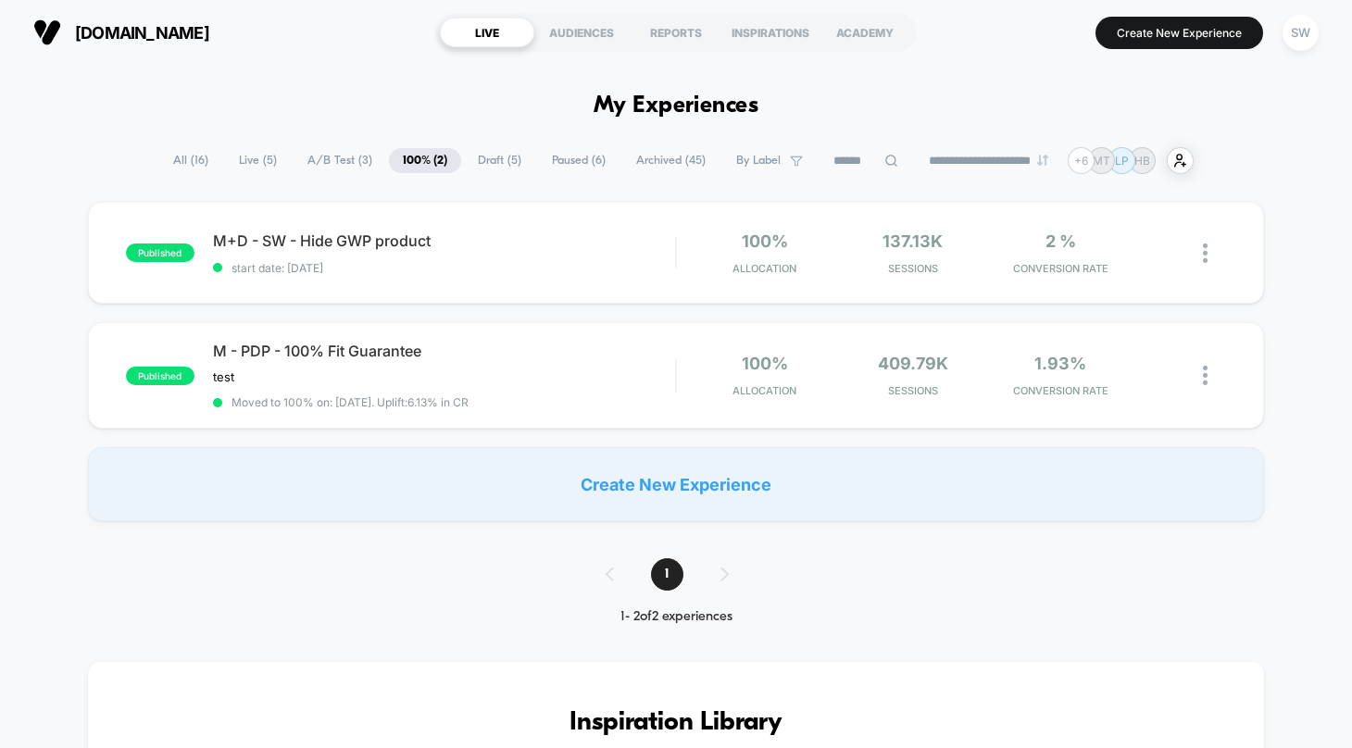
click at [337, 158] on span "A/B Test ( 3 )" at bounding box center [340, 160] width 93 height 25
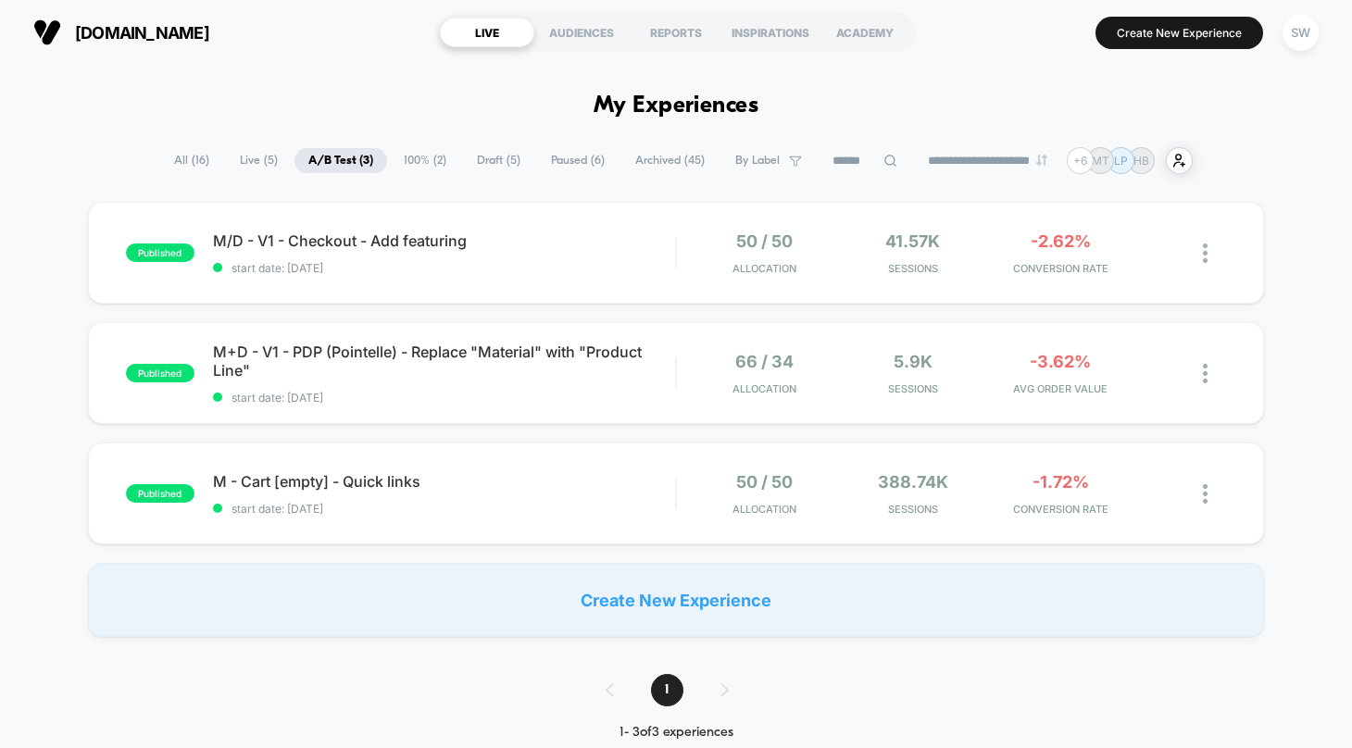
scroll to position [5, 0]
